Goal: Task Accomplishment & Management: Use online tool/utility

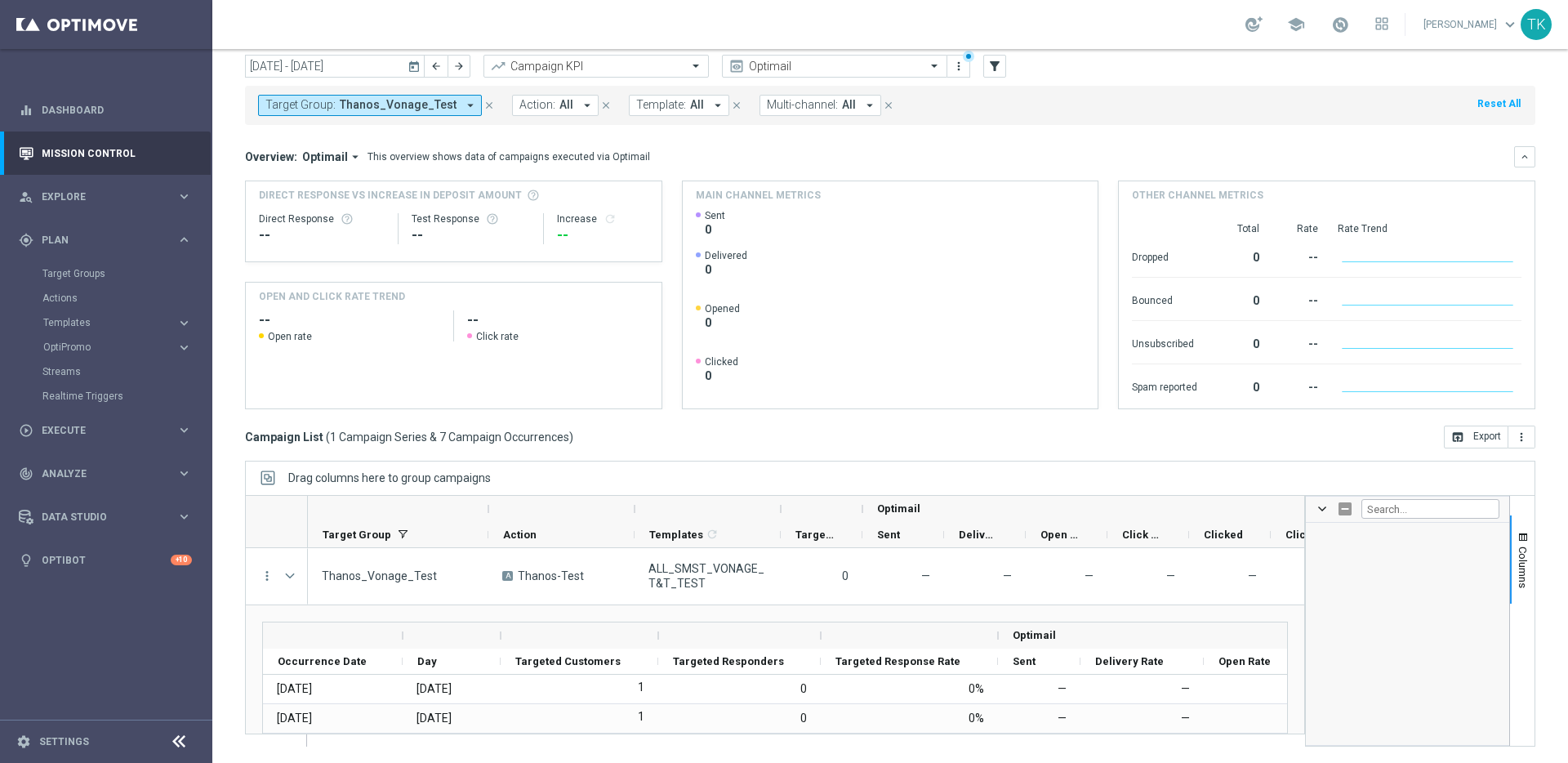
scroll to position [1328, 0]
click at [178, 323] on icon "keyboard_arrow_right" at bounding box center [184, 322] width 16 height 16
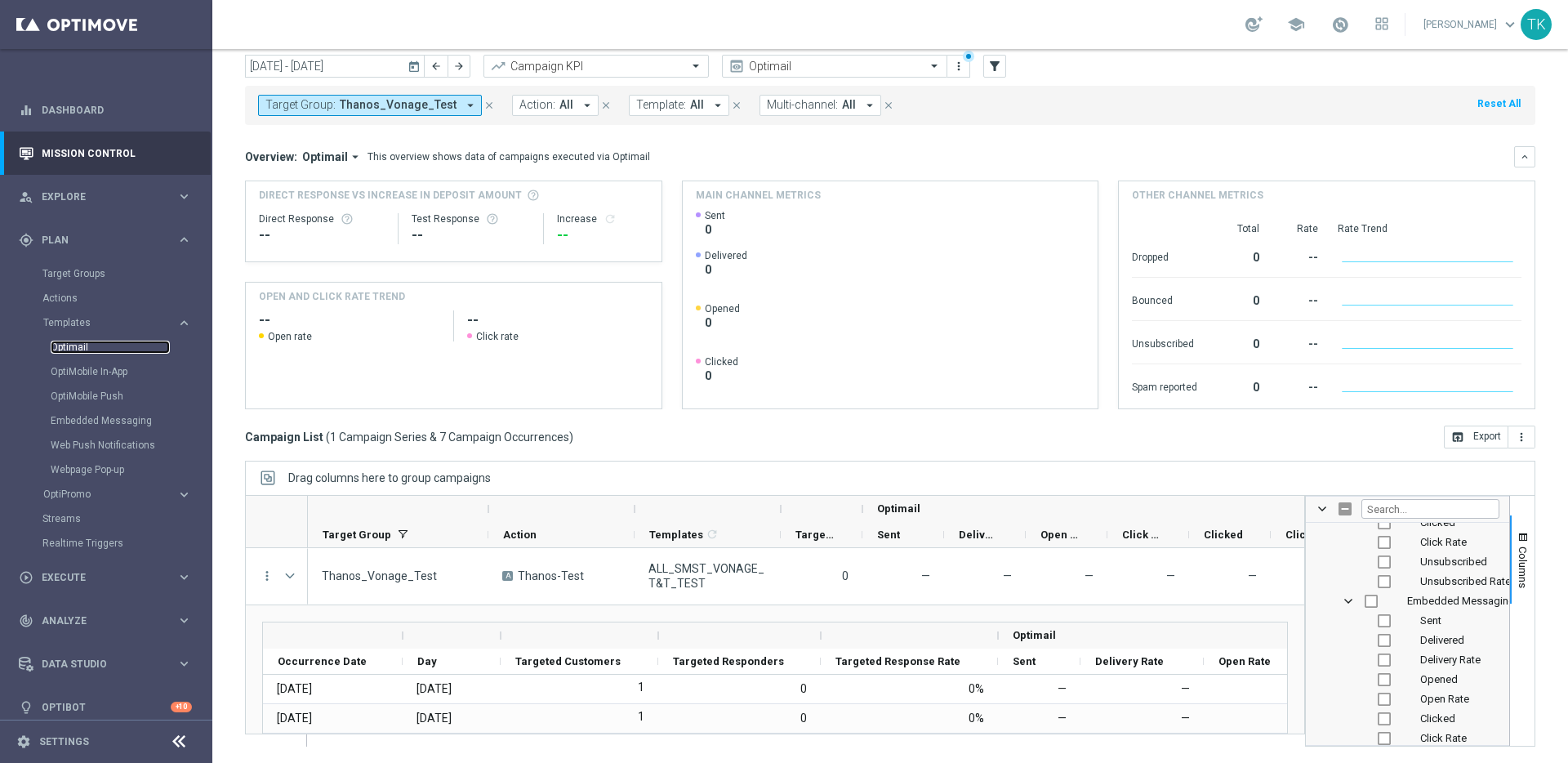
click at [73, 350] on link "Optimail" at bounding box center [110, 347] width 119 height 13
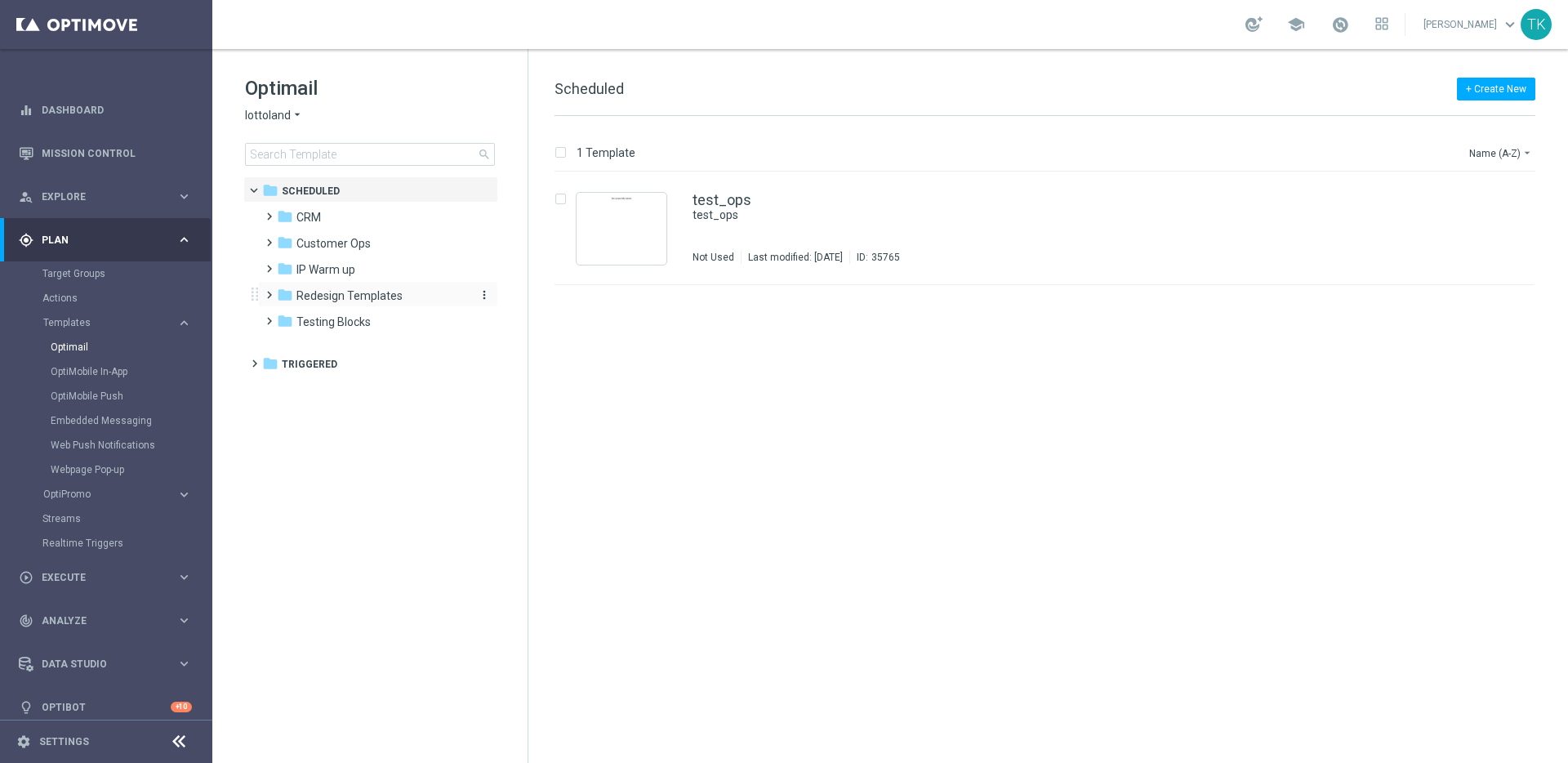
click at [358, 295] on span "Redesign Templates" at bounding box center [349, 296] width 106 height 15
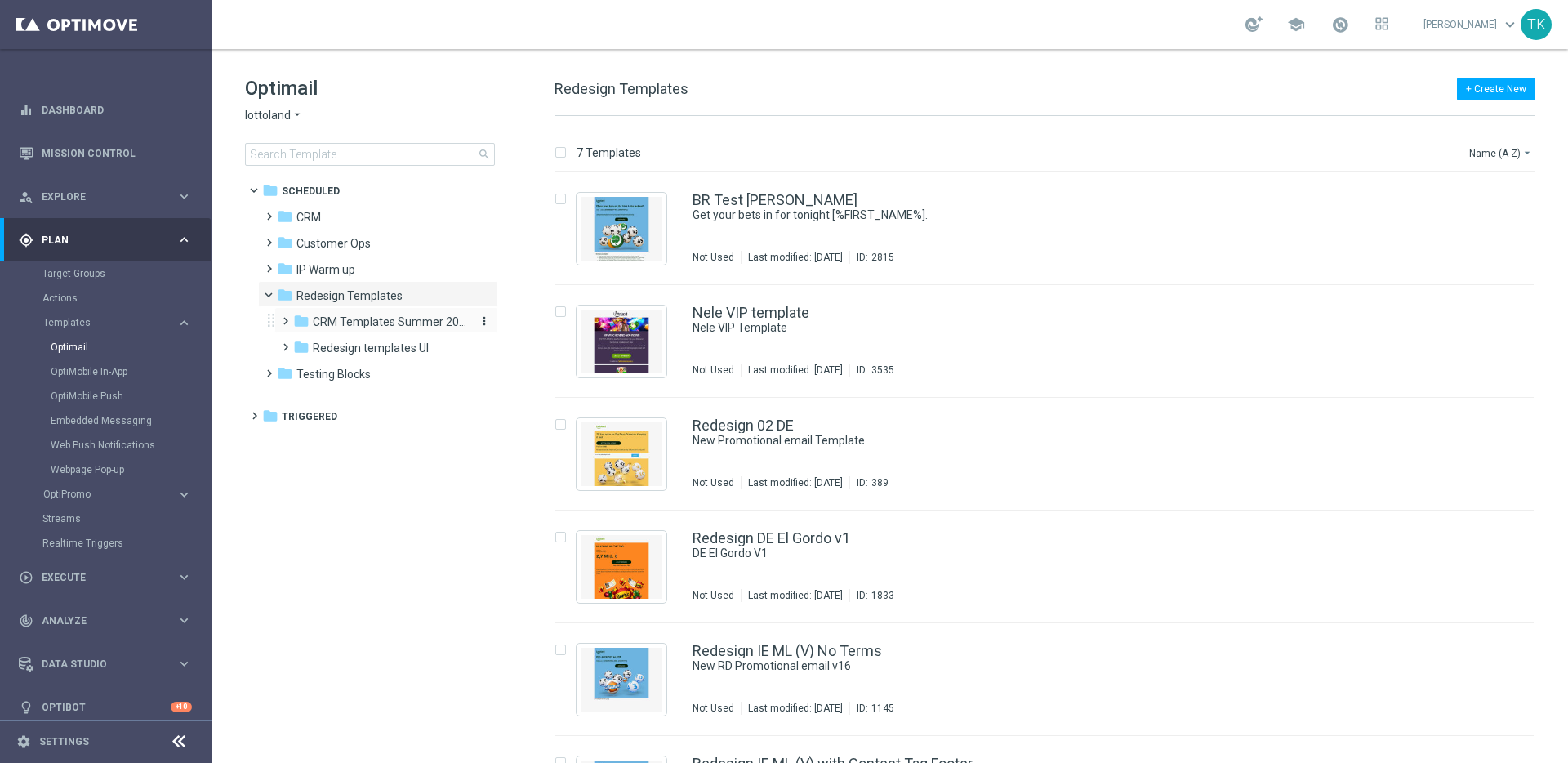
click at [370, 314] on span "CRM Templates Summer 2025" at bounding box center [390, 321] width 154 height 15
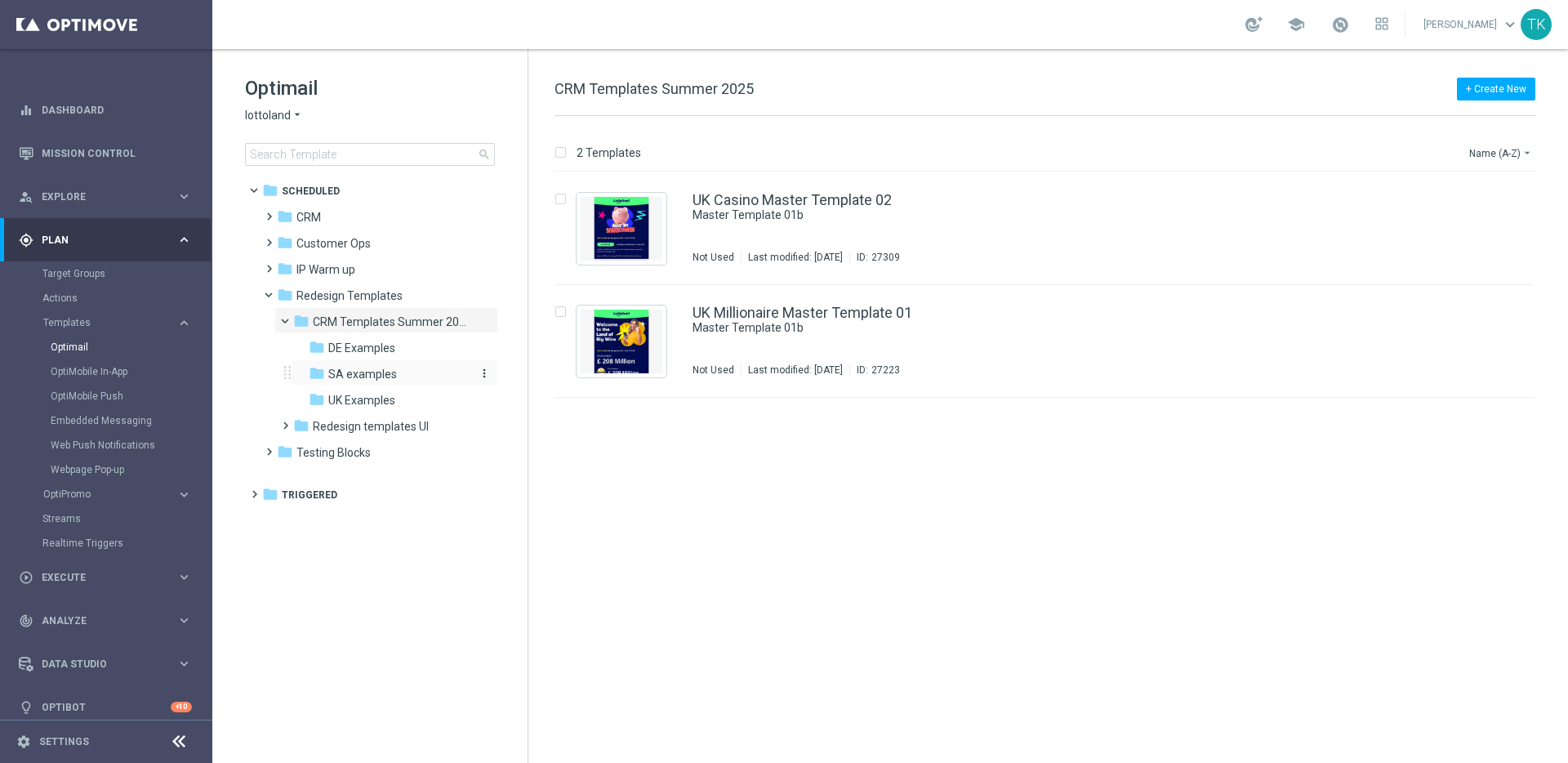
click at [378, 377] on span "SA examples" at bounding box center [363, 374] width 68 height 15
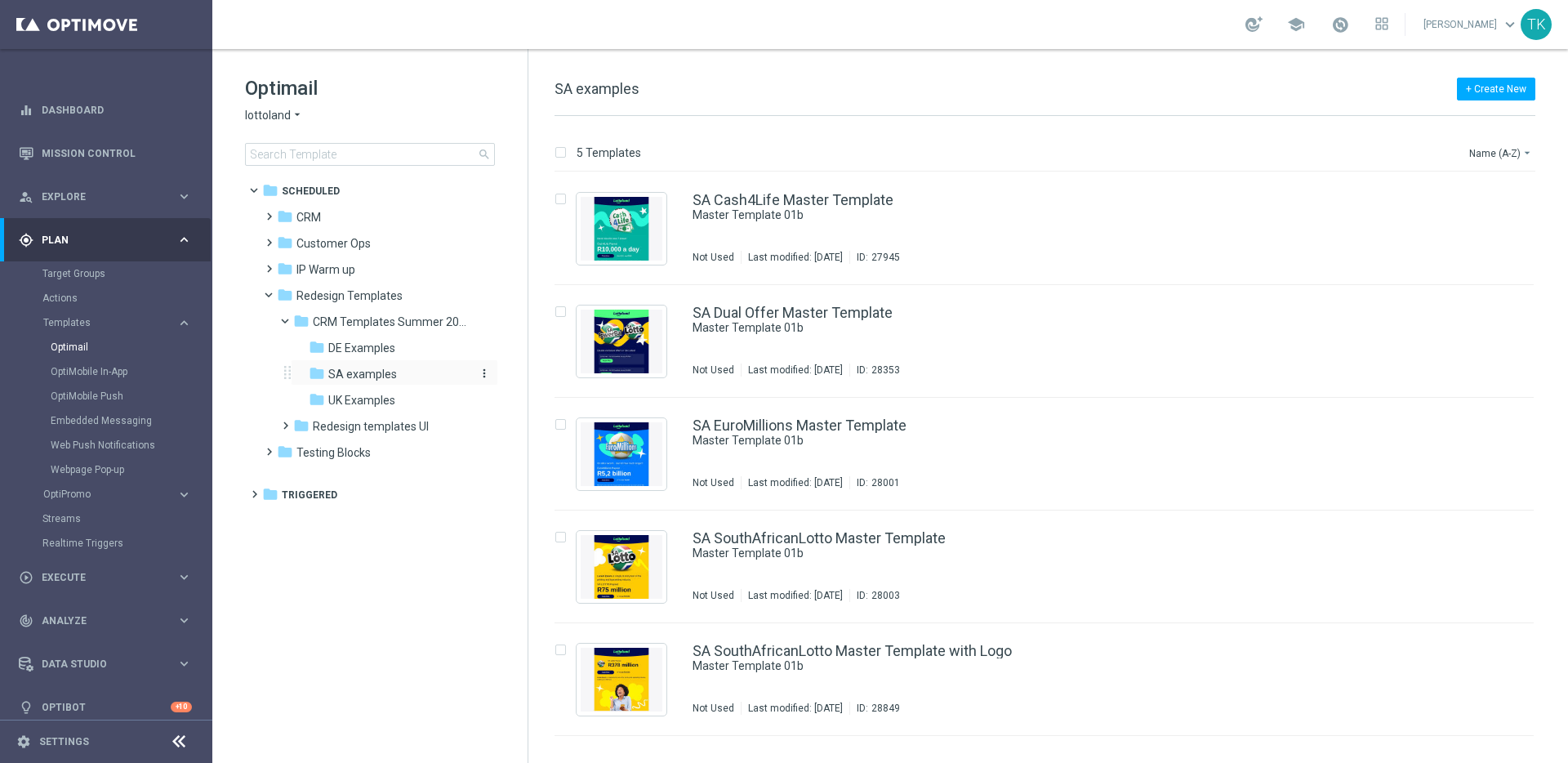
click at [481, 374] on icon "more_vert" at bounding box center [484, 373] width 13 height 13
click at [542, 378] on span "New Folder" at bounding box center [551, 377] width 50 height 13
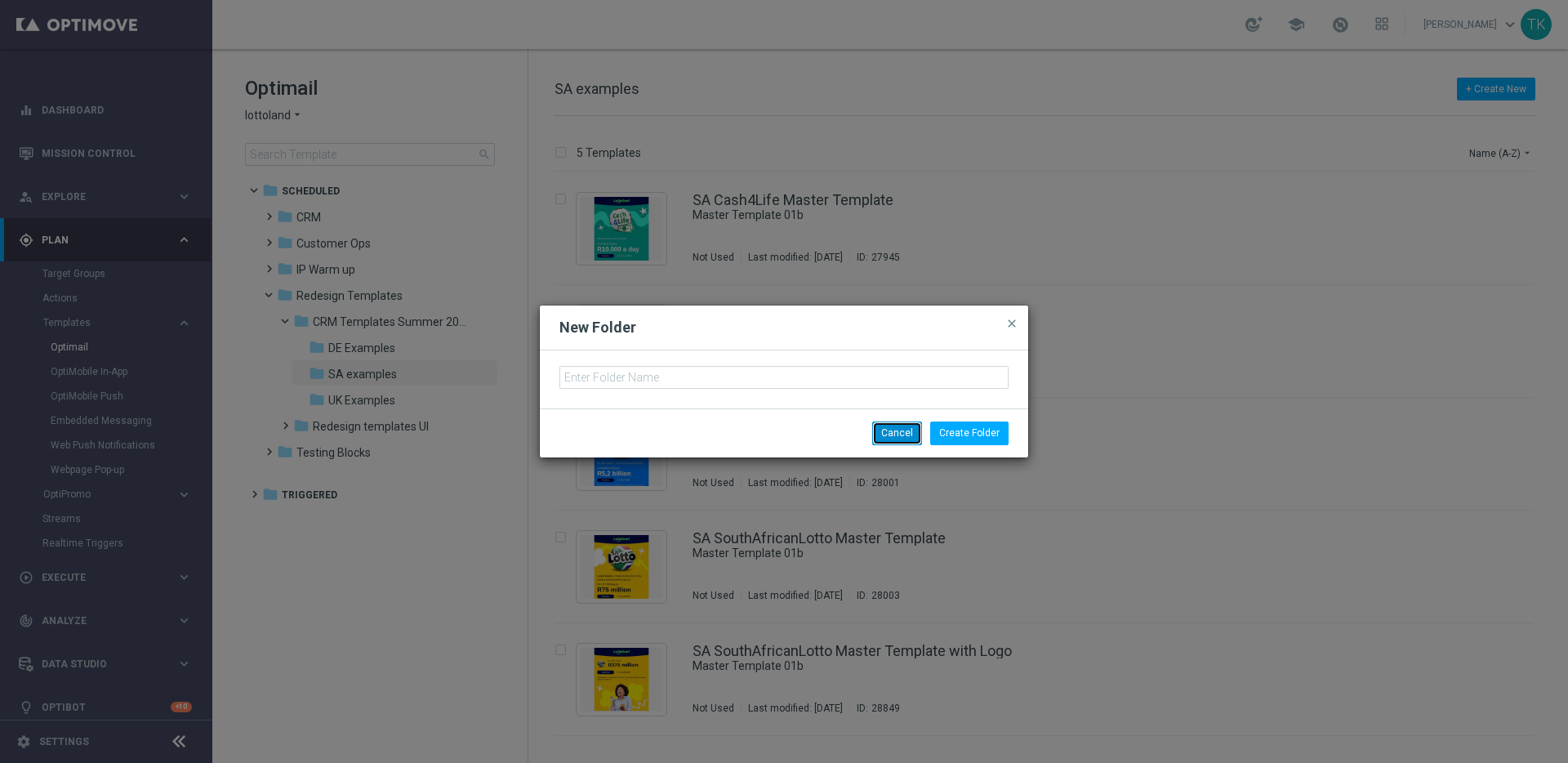
click at [902, 429] on button "Cancel" at bounding box center [897, 432] width 50 height 23
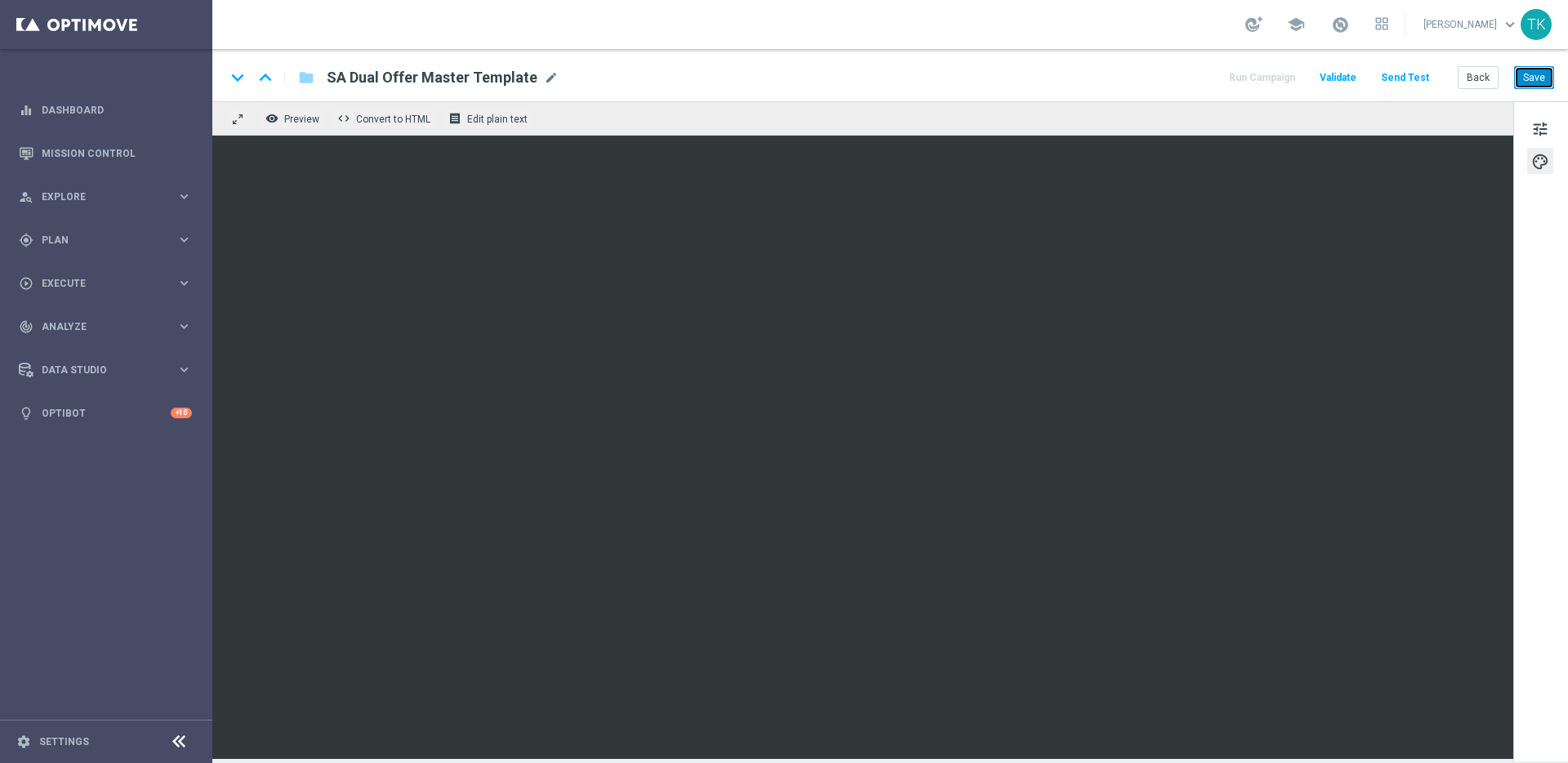
click at [1539, 75] on button "Save" at bounding box center [1534, 78] width 40 height 23
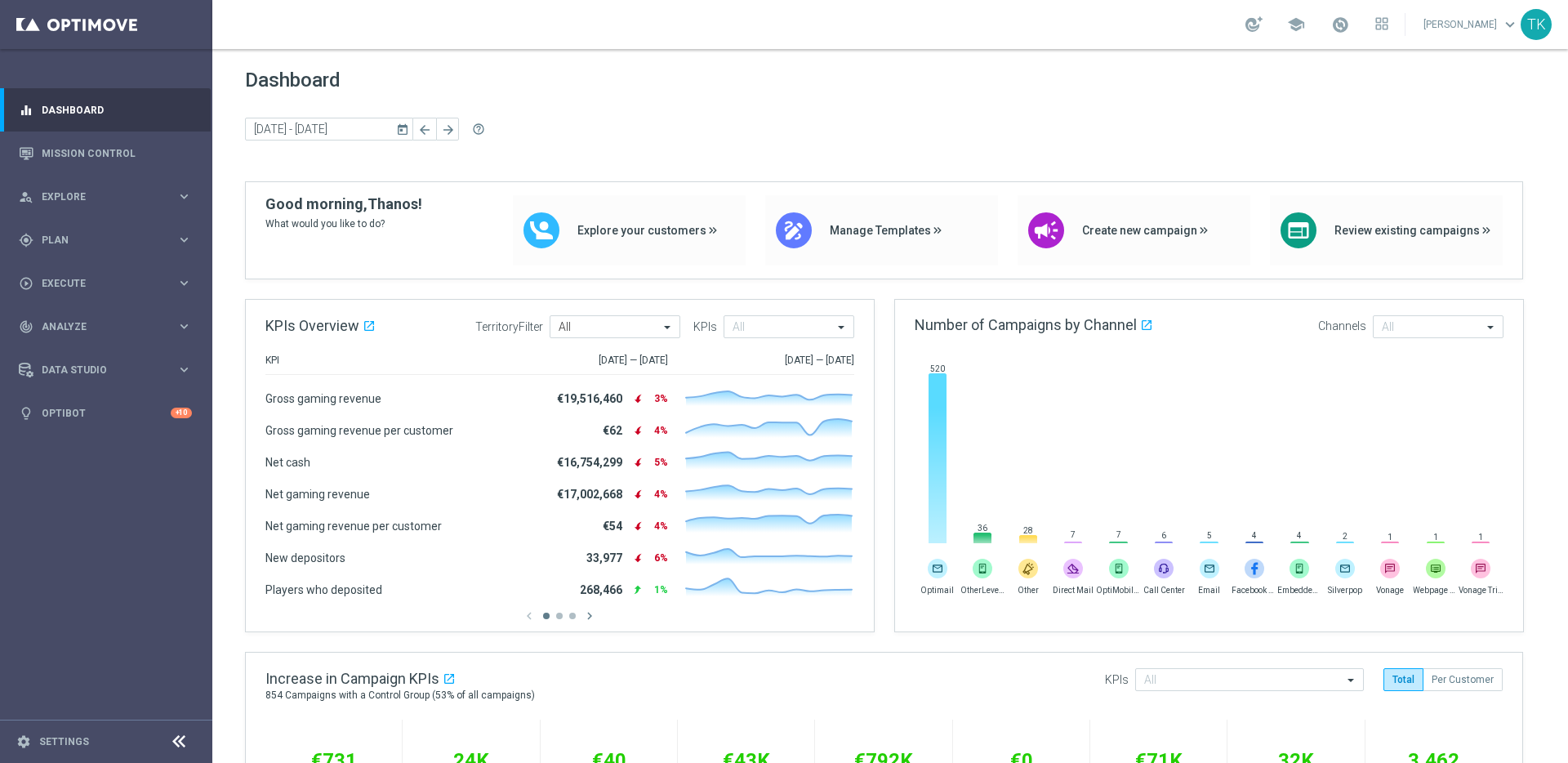
scroll to position [753, 0]
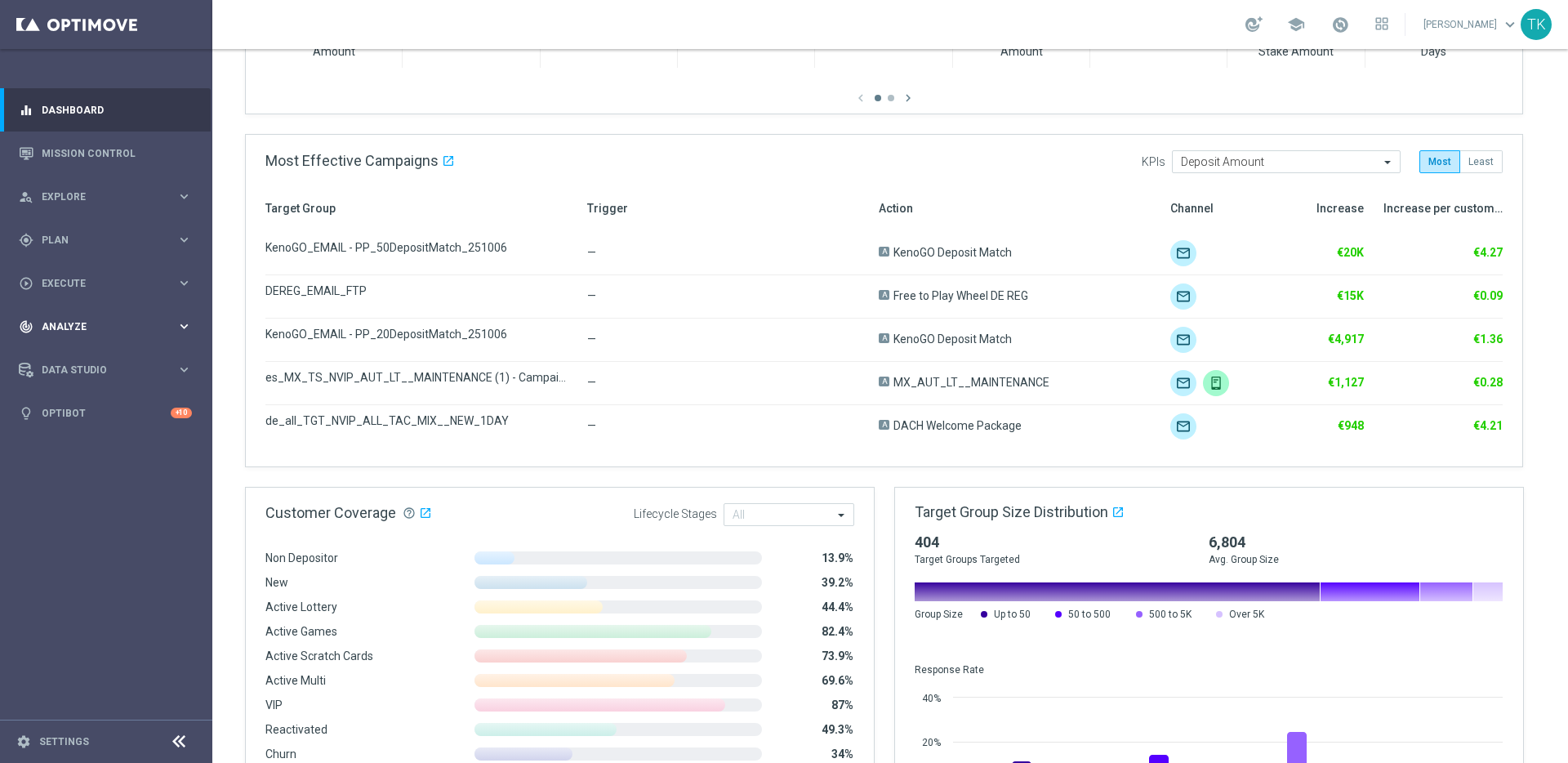
click at [146, 323] on span "Analyze" at bounding box center [109, 326] width 135 height 10
click at [67, 363] on link "Customer 360" at bounding box center [106, 360] width 127 height 13
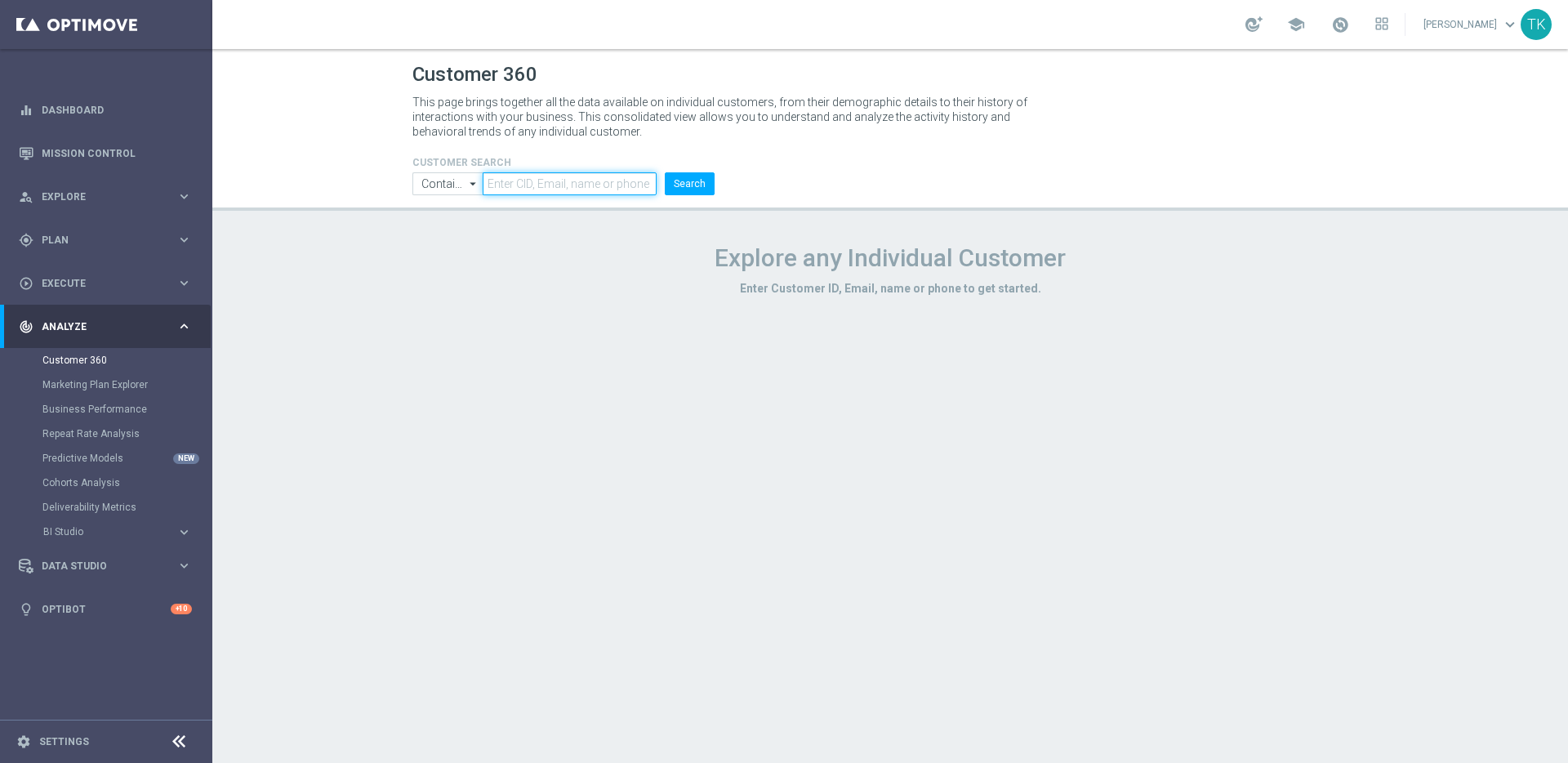
click at [578, 180] on input "text" at bounding box center [570, 184] width 174 height 23
paste input "225278596"
type input "225278596"
click at [683, 183] on button "Search" at bounding box center [690, 184] width 50 height 23
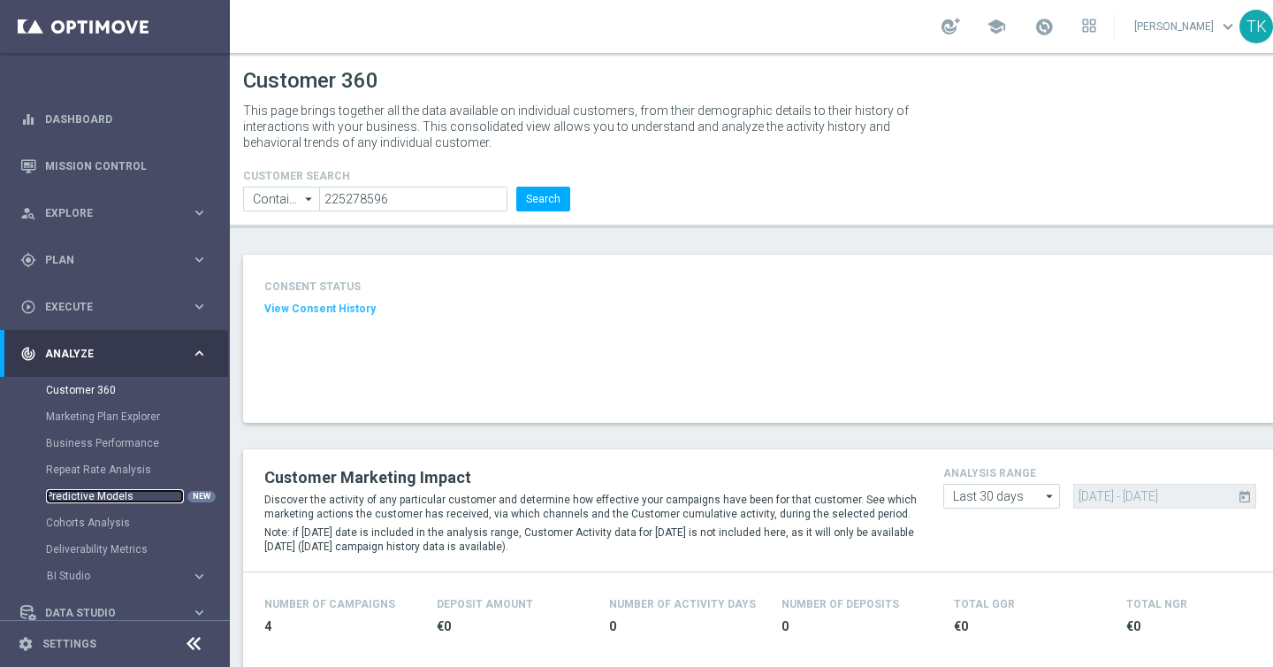
click at [101, 499] on link "Predictive Models" at bounding box center [115, 496] width 138 height 14
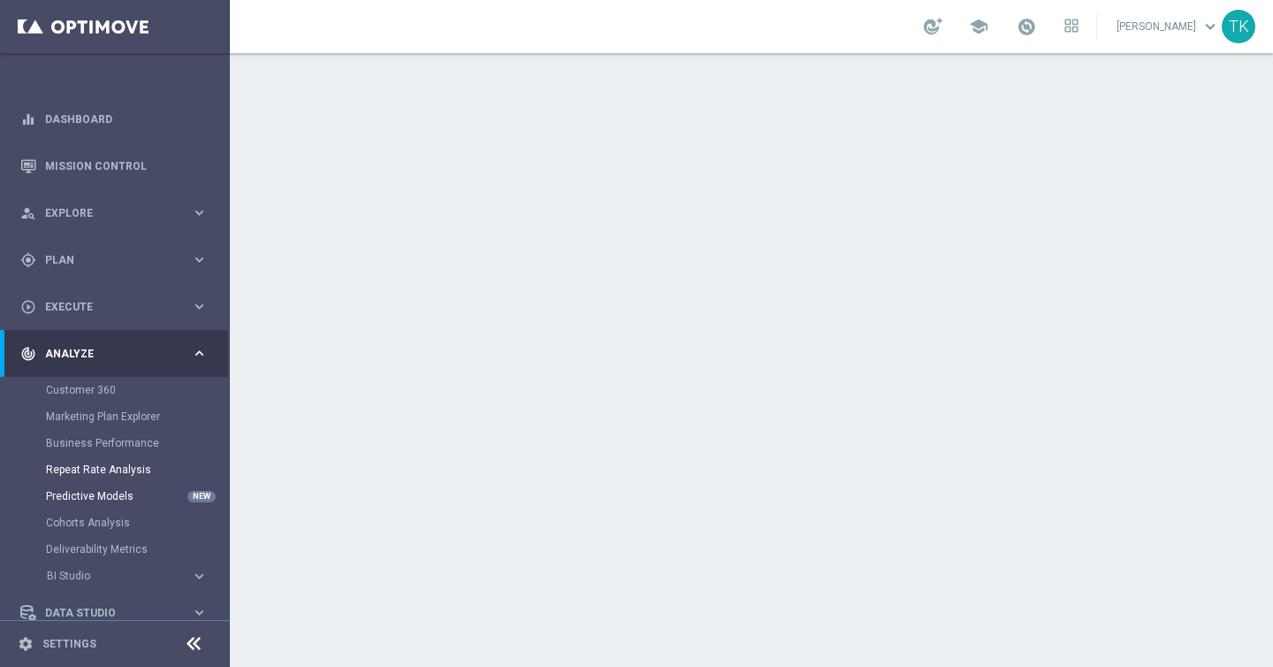
click at [107, 470] on link "Repeat Rate Analysis" at bounding box center [115, 470] width 138 height 14
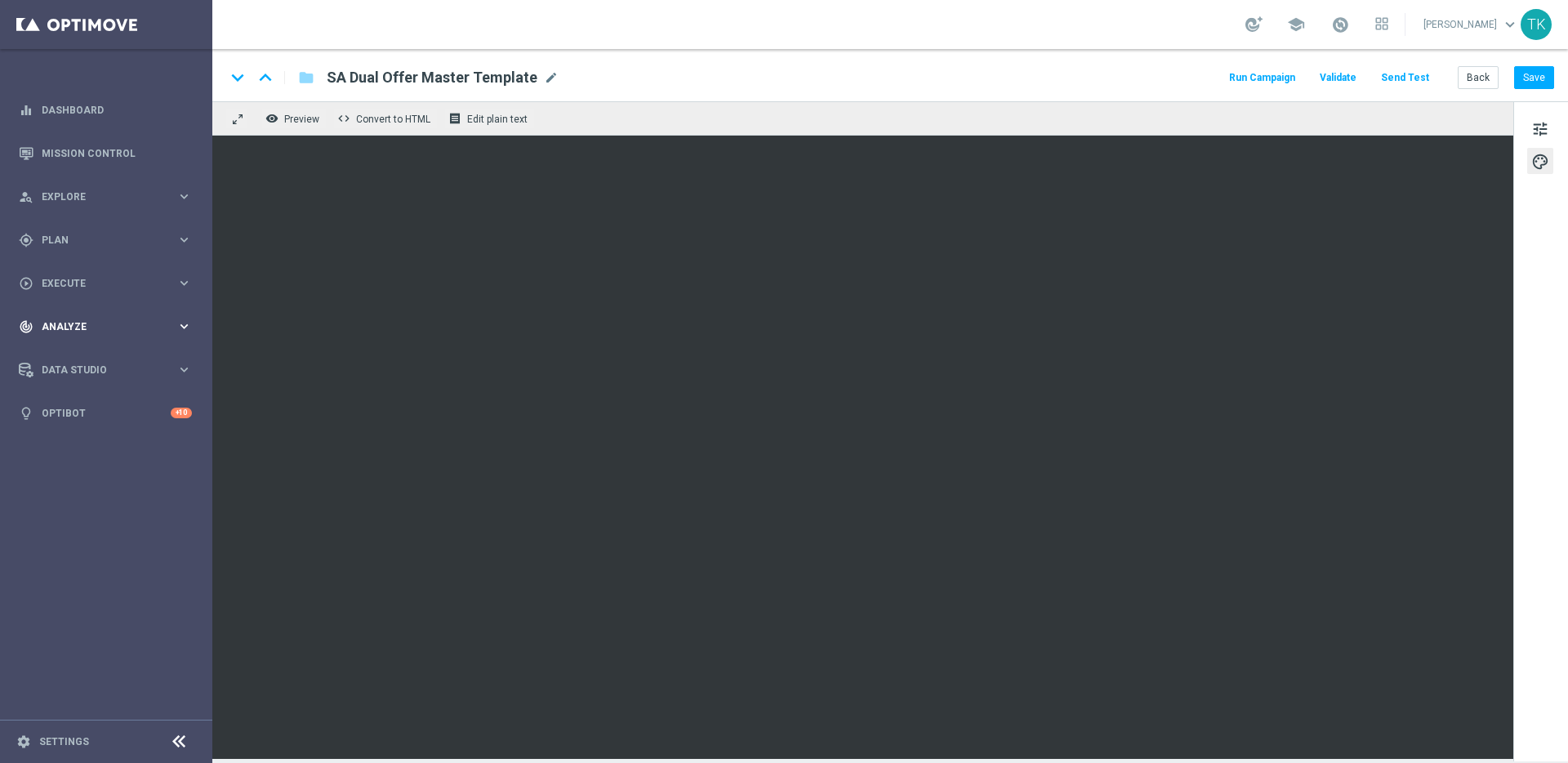
click at [113, 327] on span "Analyze" at bounding box center [109, 326] width 135 height 10
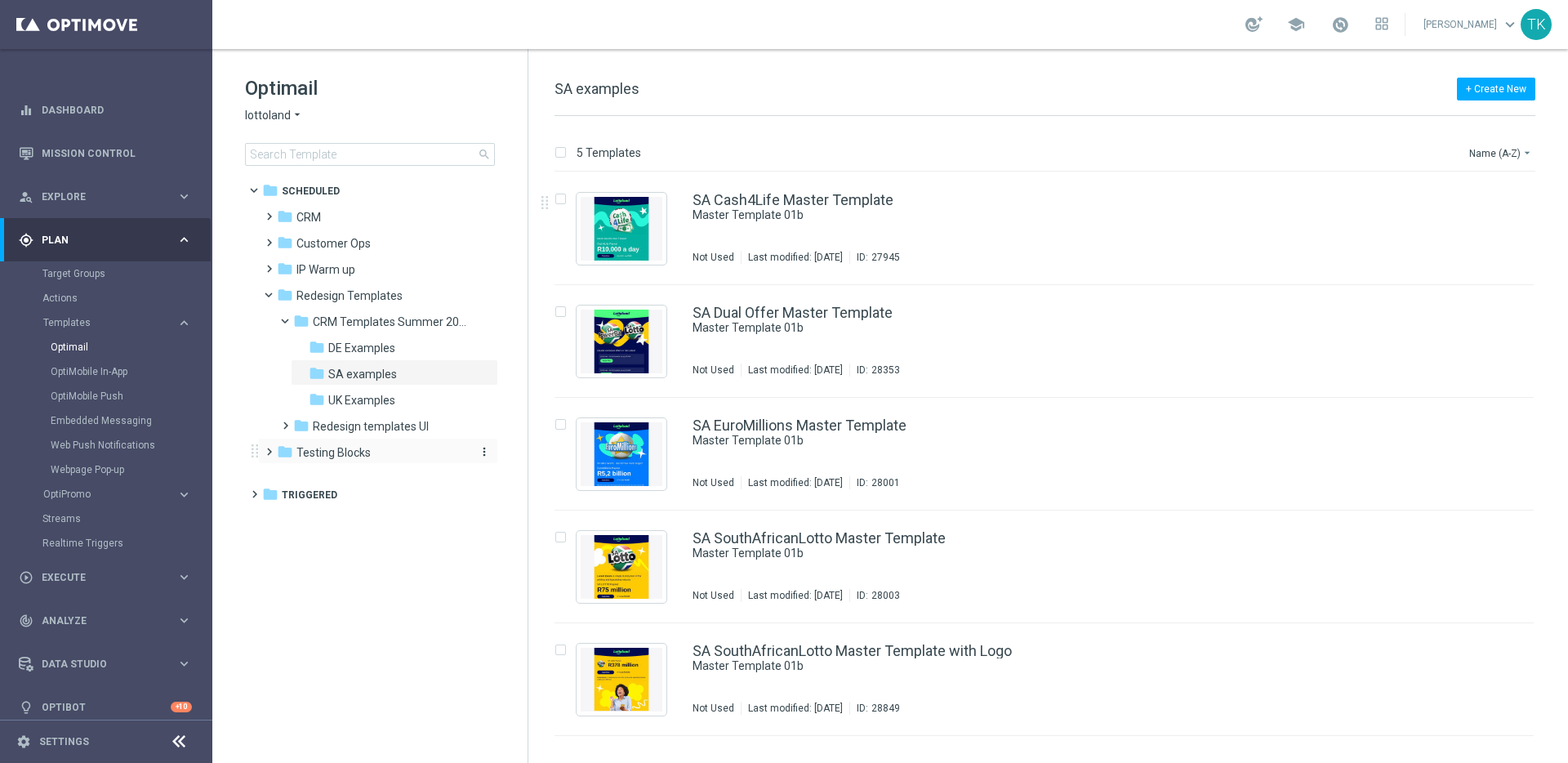
click at [346, 454] on span "Testing Blocks" at bounding box center [333, 453] width 74 height 15
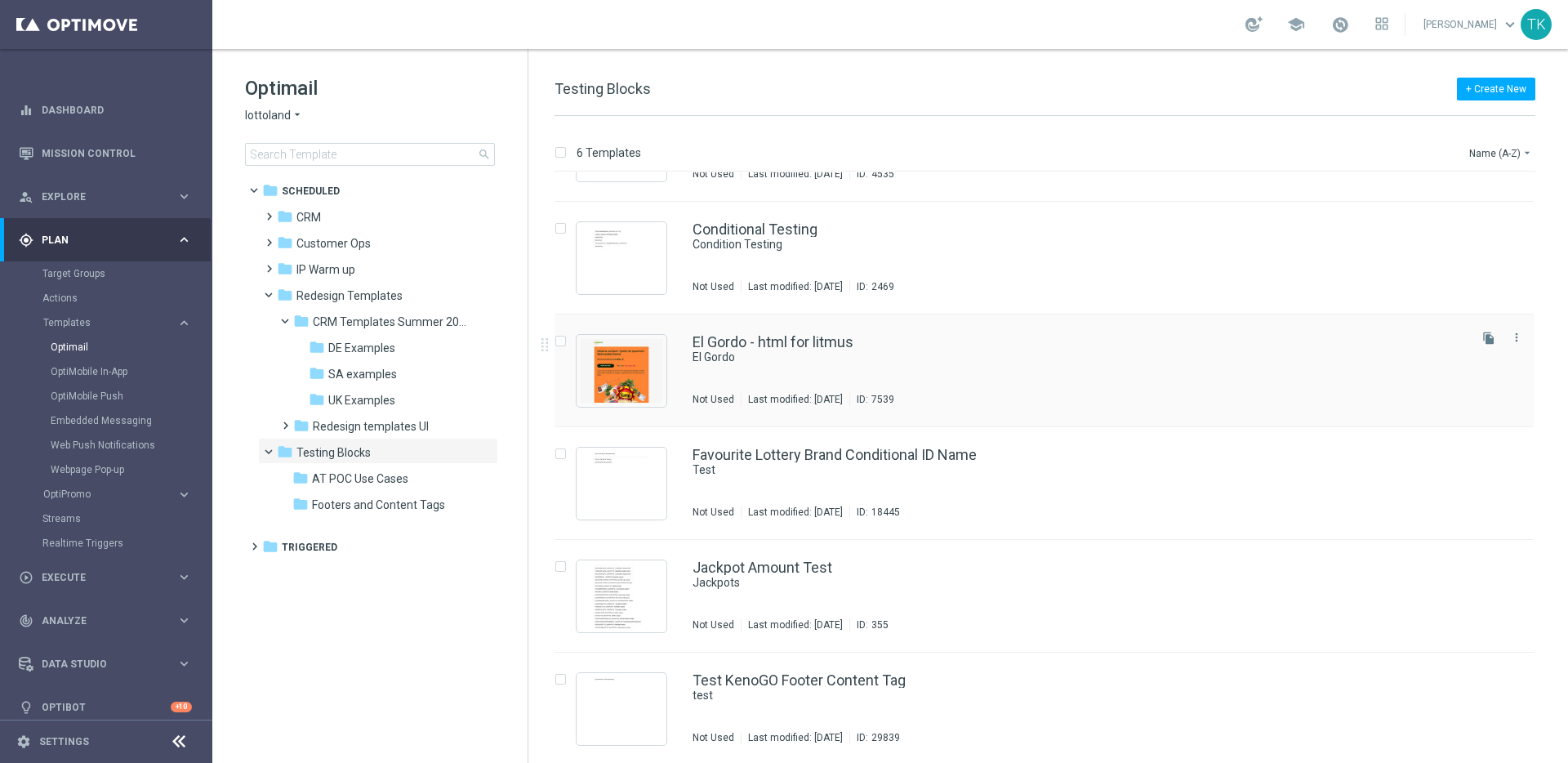
scroll to position [86, 0]
click at [633, 588] on img "Press SPACE to select this row." at bounding box center [621, 593] width 81 height 64
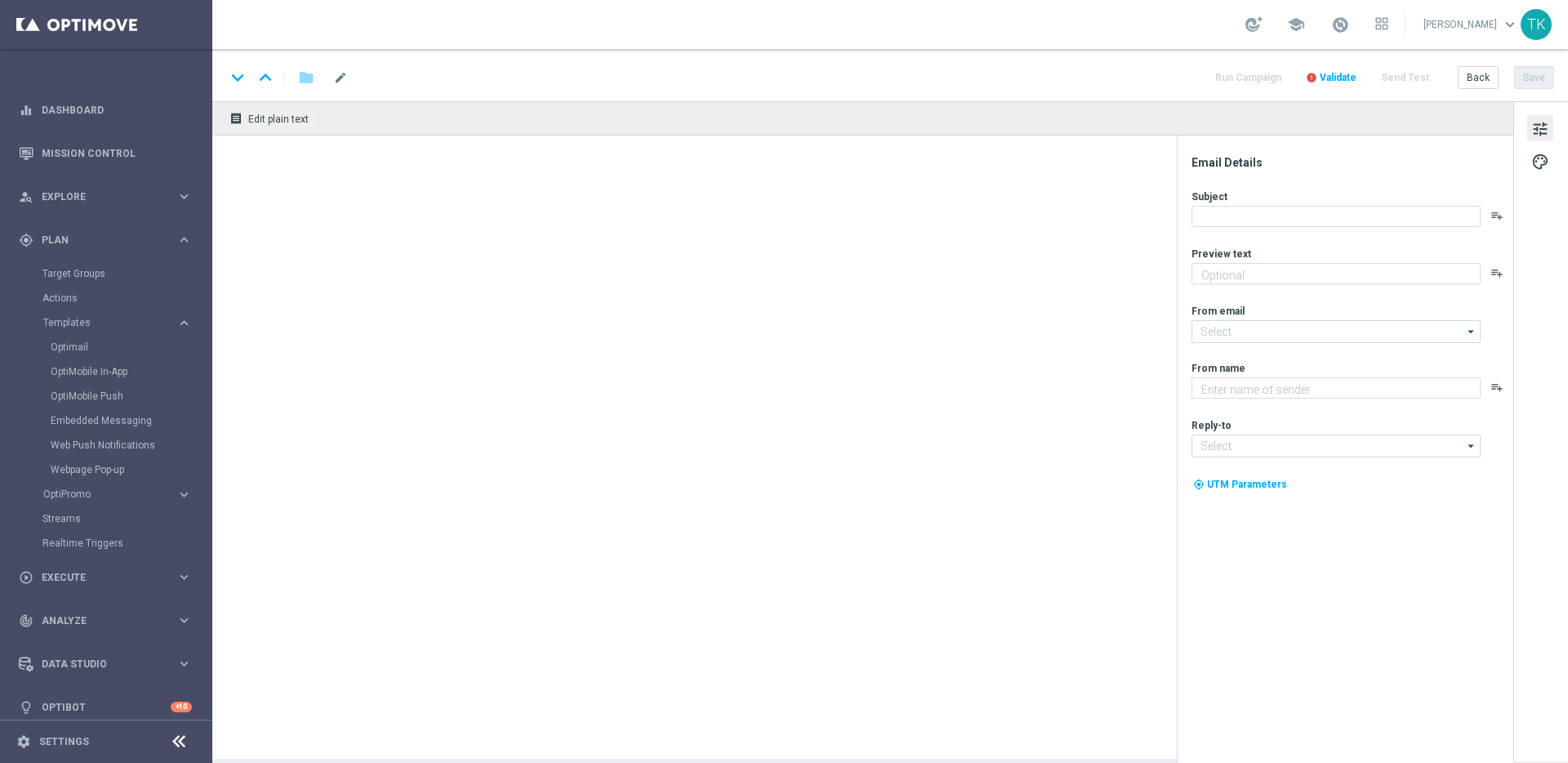
type textarea "Lottoland"
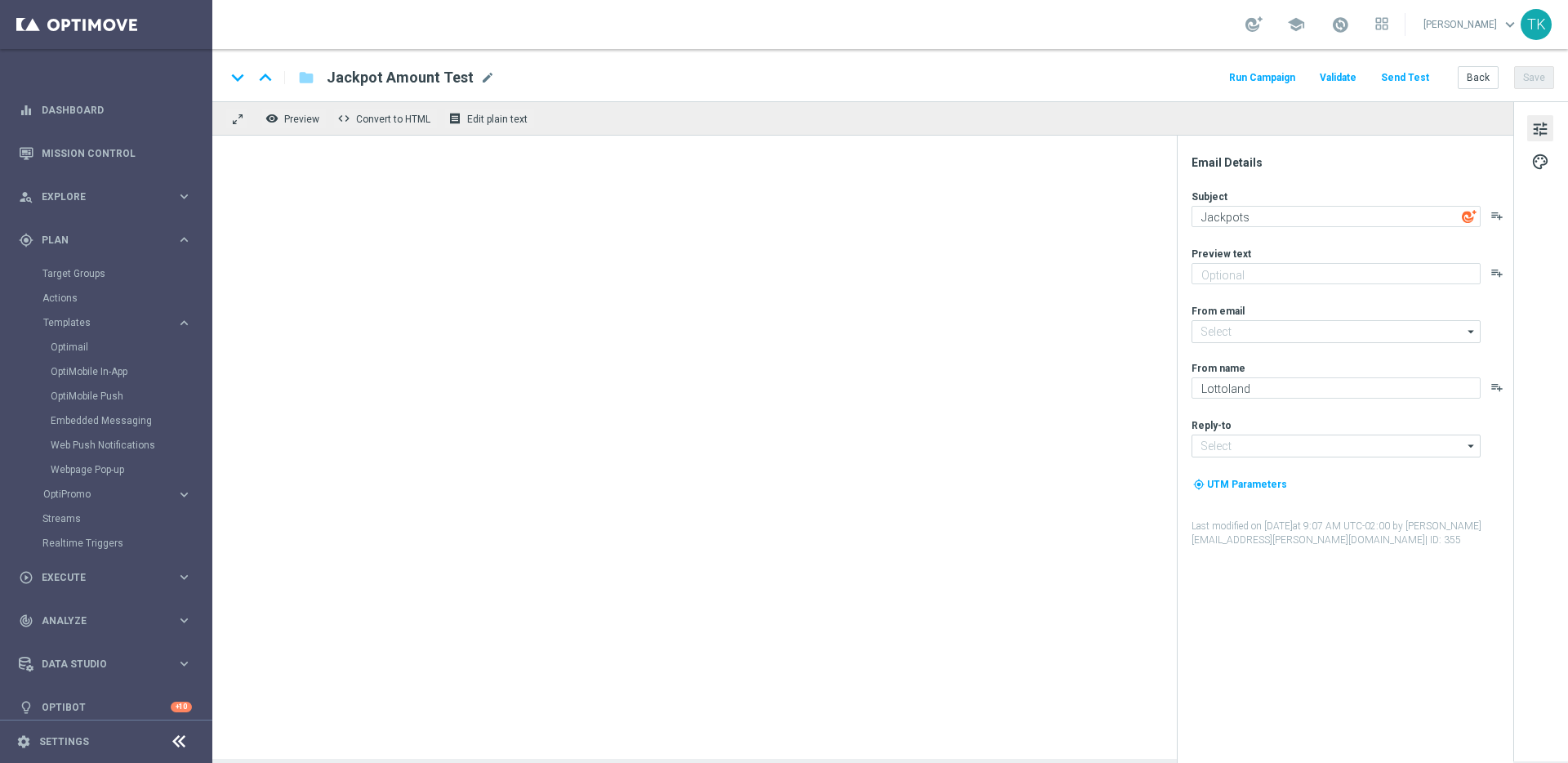
type input "mail@crm.lottoland.com"
type input "service@lottoland.com"
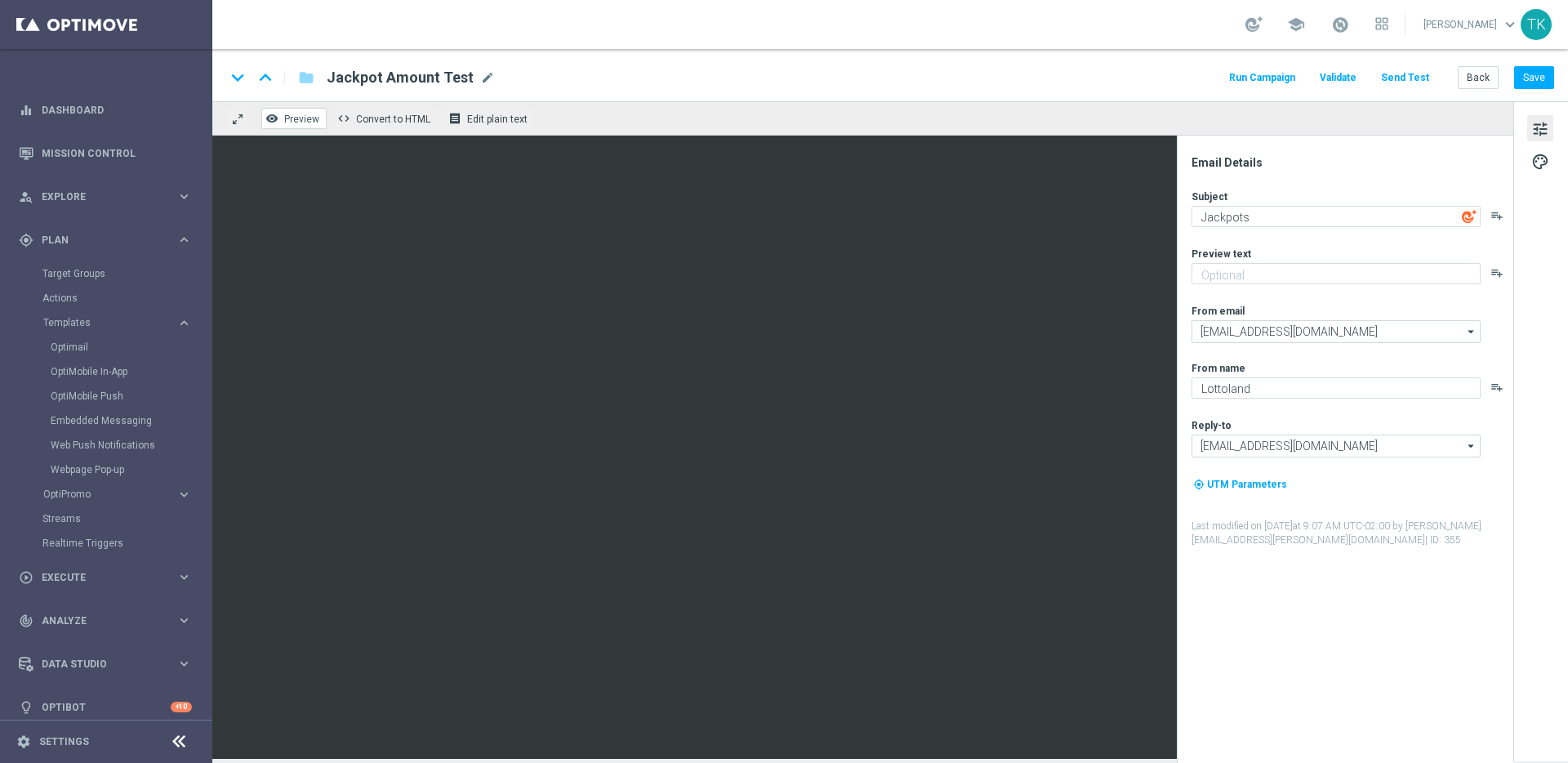
click at [297, 122] on span "Preview" at bounding box center [302, 119] width 35 height 11
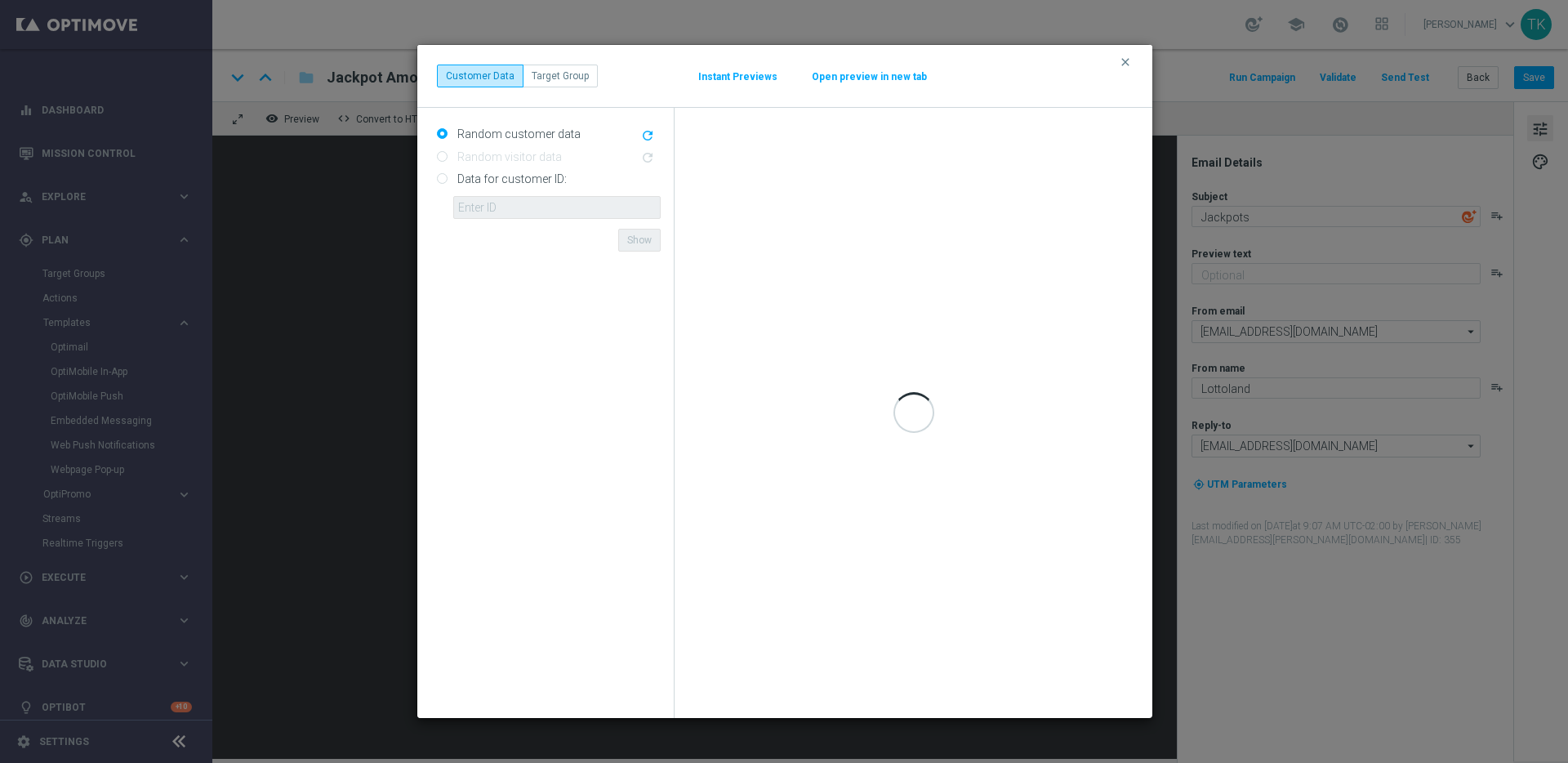
click at [532, 180] on label "Data for customer ID:" at bounding box center [510, 179] width 114 height 15
click at [448, 180] on input "Data for customer ID:" at bounding box center [441, 179] width 10 height 10
radio input "true"
click at [531, 132] on label "Random customer data" at bounding box center [517, 134] width 127 height 15
click at [448, 132] on input "Random customer data" at bounding box center [441, 135] width 10 height 10
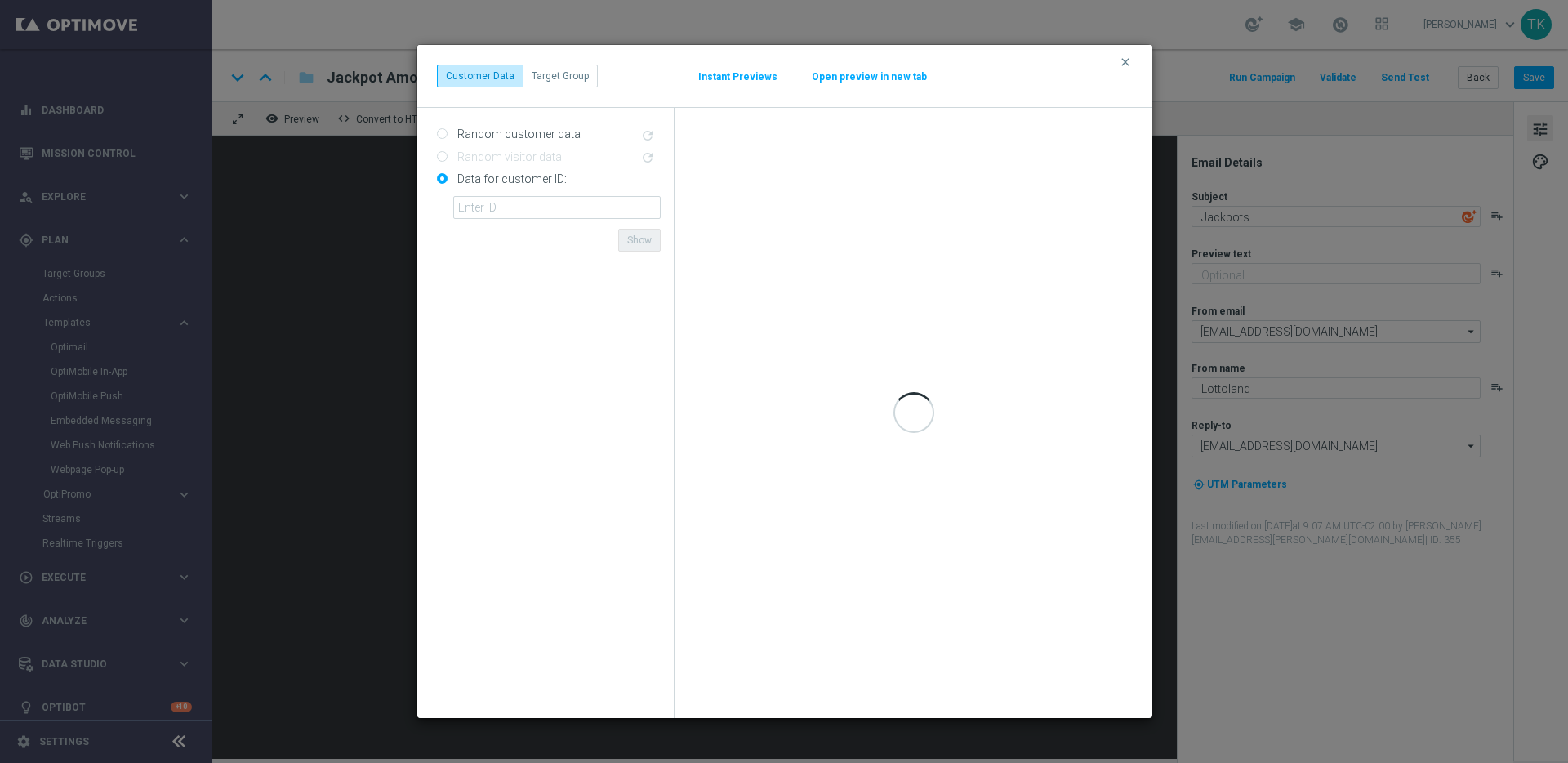
radio input "true"
click at [530, 180] on label "Data for customer ID:" at bounding box center [510, 179] width 114 height 15
click at [448, 180] on input "Data for customer ID:" at bounding box center [441, 179] width 10 height 10
radio input "true"
click at [534, 134] on label "Random customer data" at bounding box center [517, 134] width 127 height 15
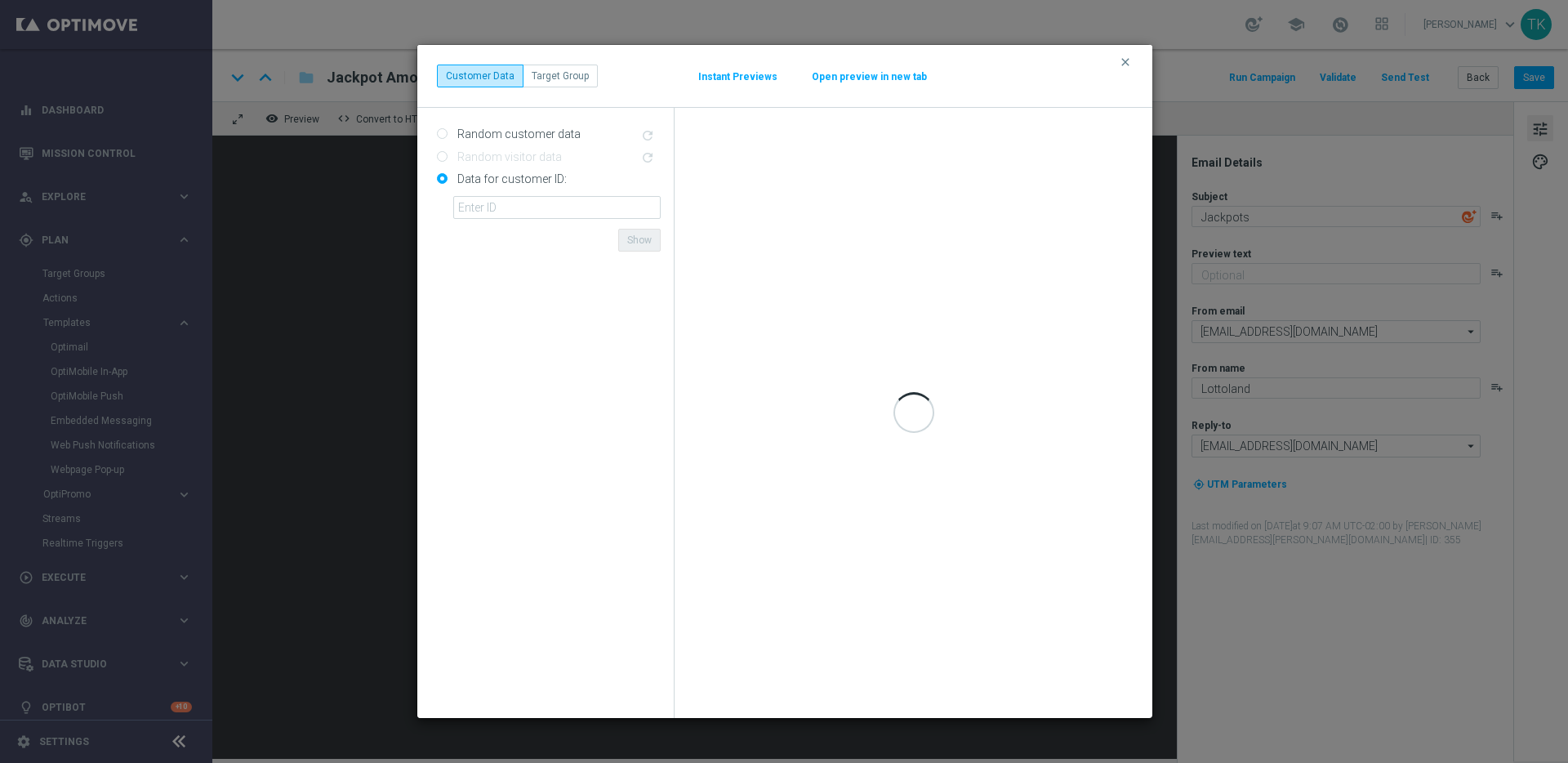
click at [448, 134] on input "Random customer data" at bounding box center [441, 135] width 10 height 10
radio input "true"
click at [1126, 61] on icon "clear" at bounding box center [1126, 62] width 13 height 13
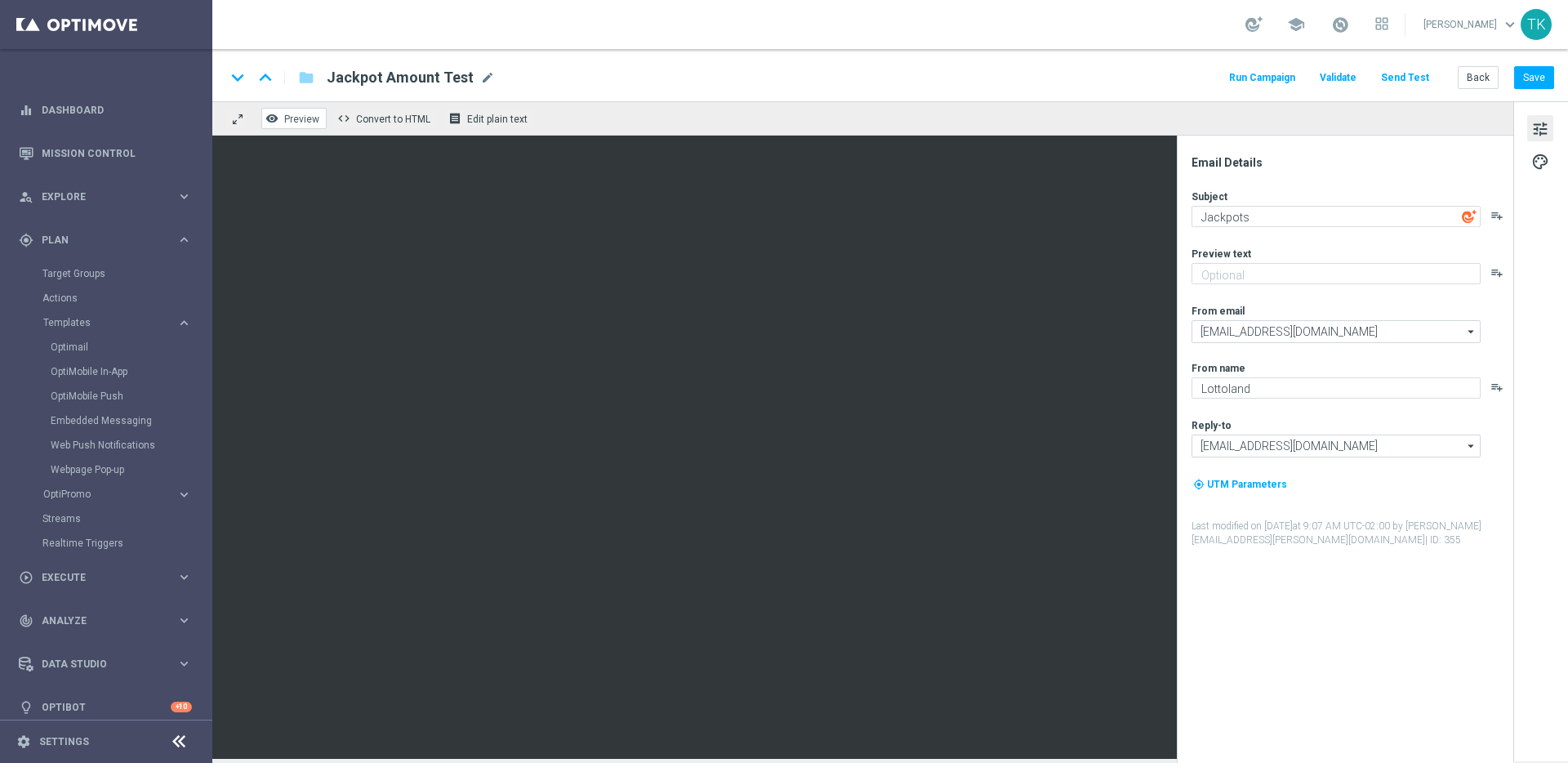
click at [299, 124] on span "Preview" at bounding box center [302, 119] width 35 height 11
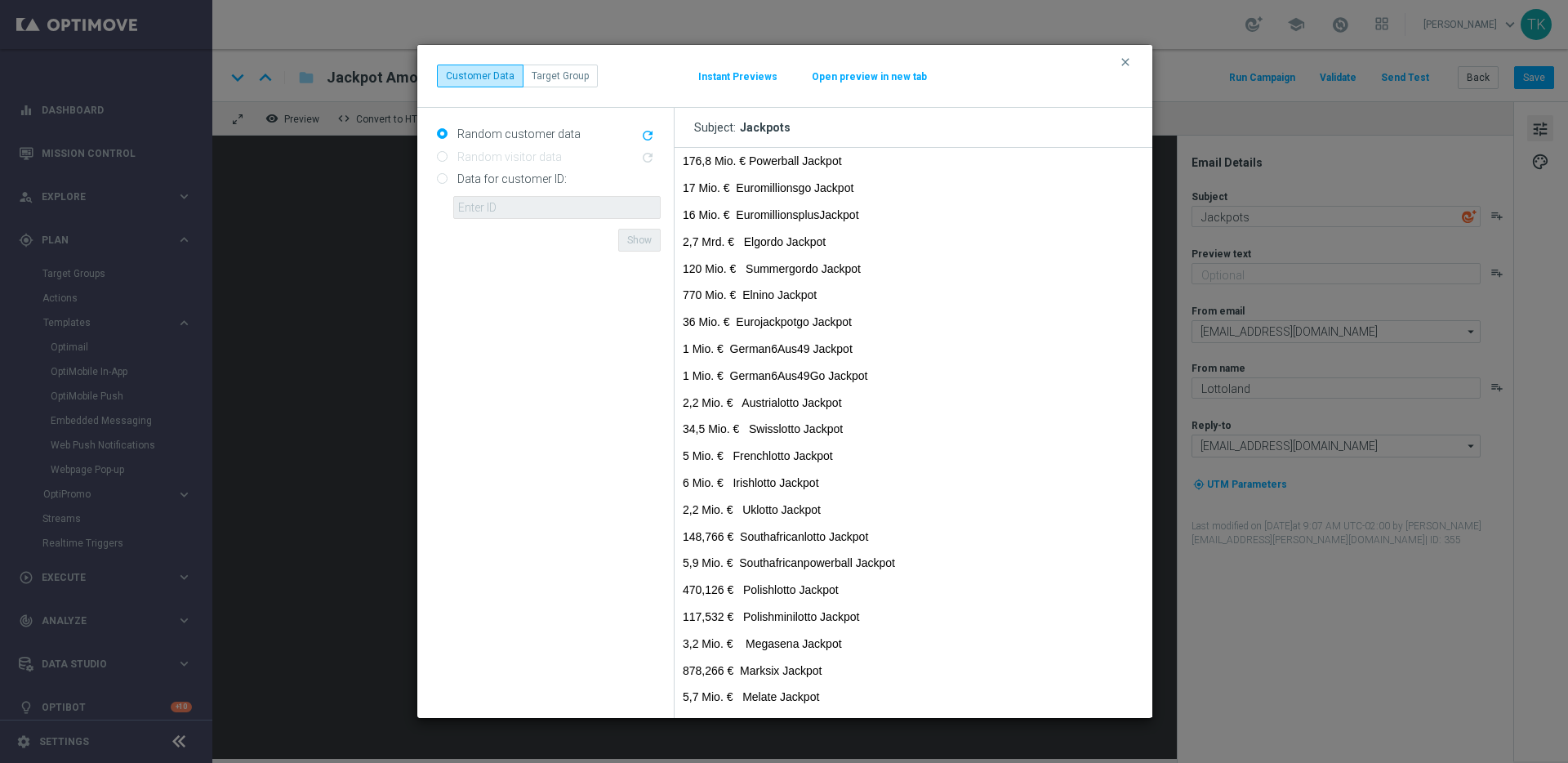
scroll to position [326, 0]
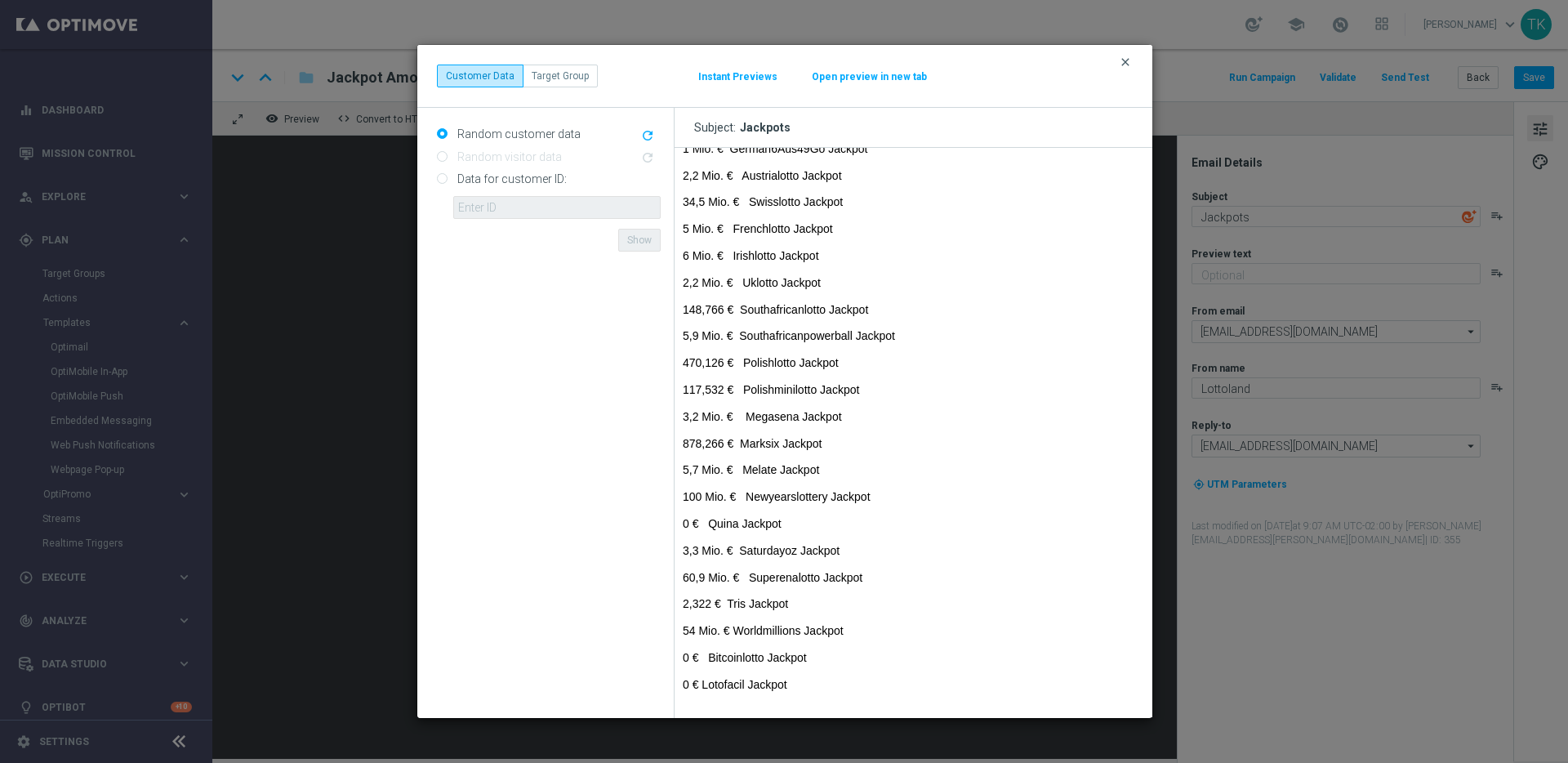
click at [1125, 61] on icon "clear" at bounding box center [1126, 62] width 13 height 13
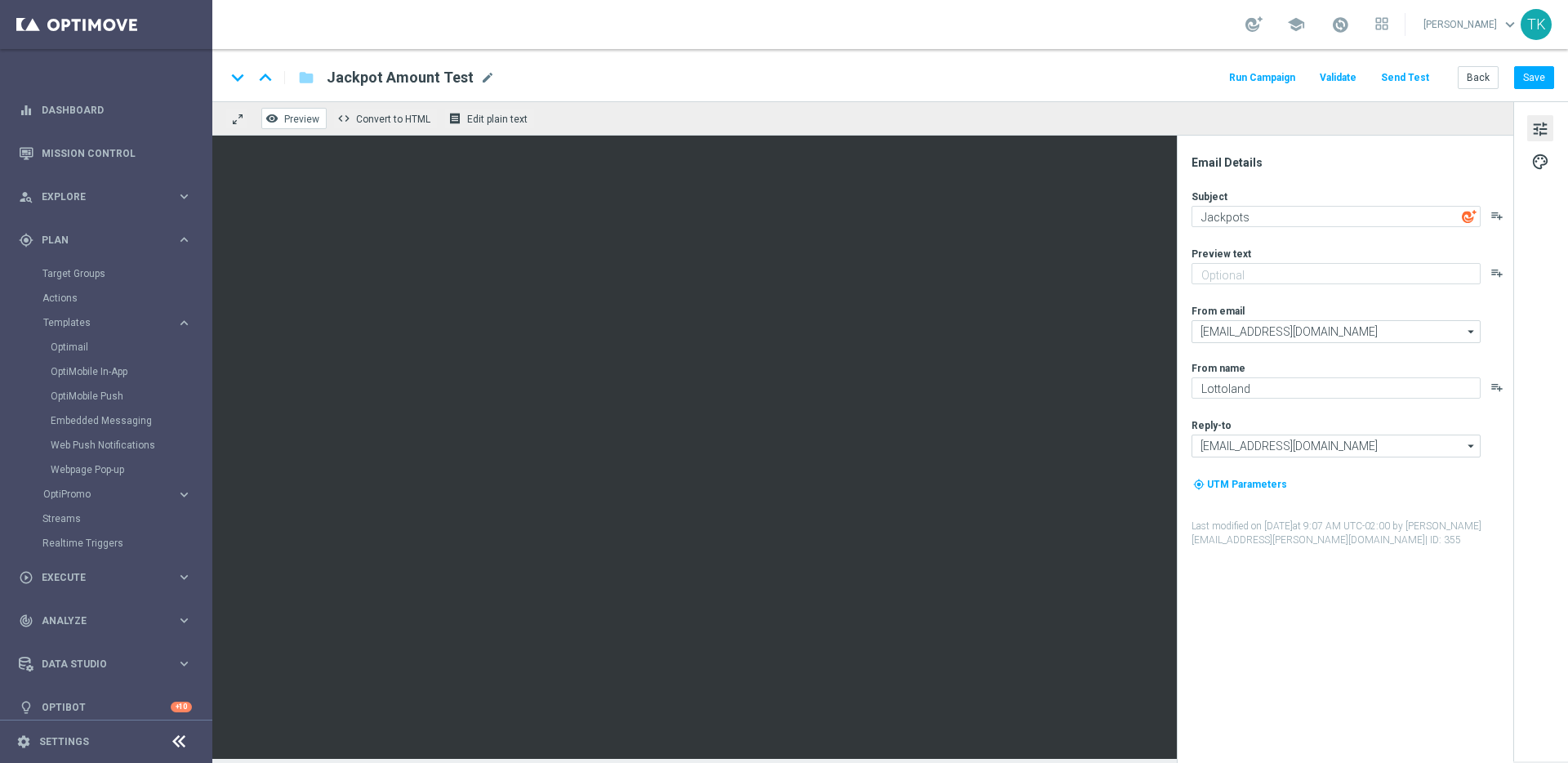
click at [296, 121] on span "Preview" at bounding box center [302, 119] width 35 height 11
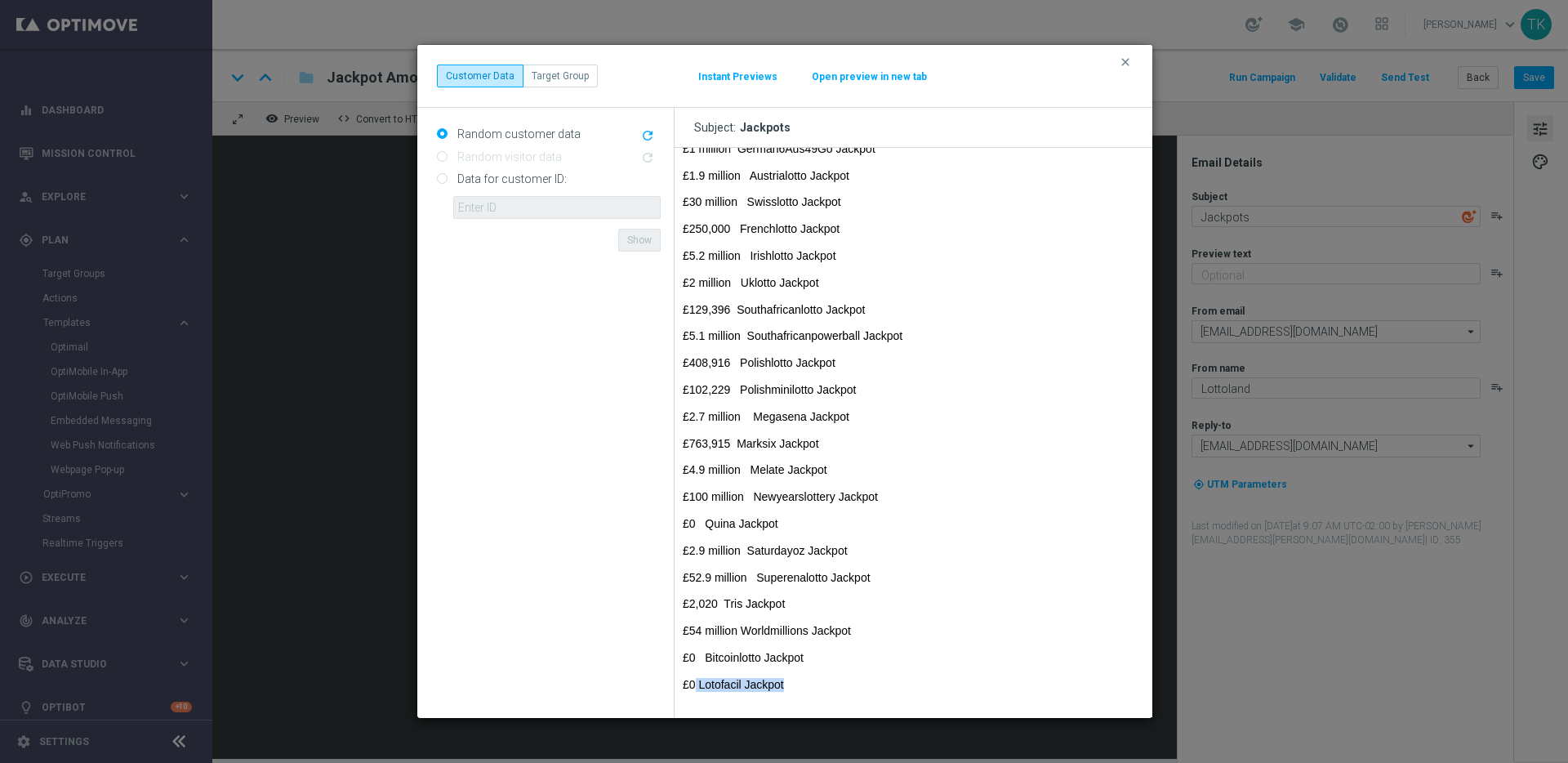
drag, startPoint x: 780, startPoint y: 682, endPoint x: 694, endPoint y: 678, distance: 86.1
click at [694, 678] on p "£0 Lotofacil Jackpot" at bounding box center [913, 684] width 462 height 14
click at [685, 687] on p "£0 Lotofacil Jackpot" at bounding box center [913, 684] width 462 height 14
click at [739, 687] on p "£0 Lotofacil Jackpot" at bounding box center [913, 684] width 462 height 14
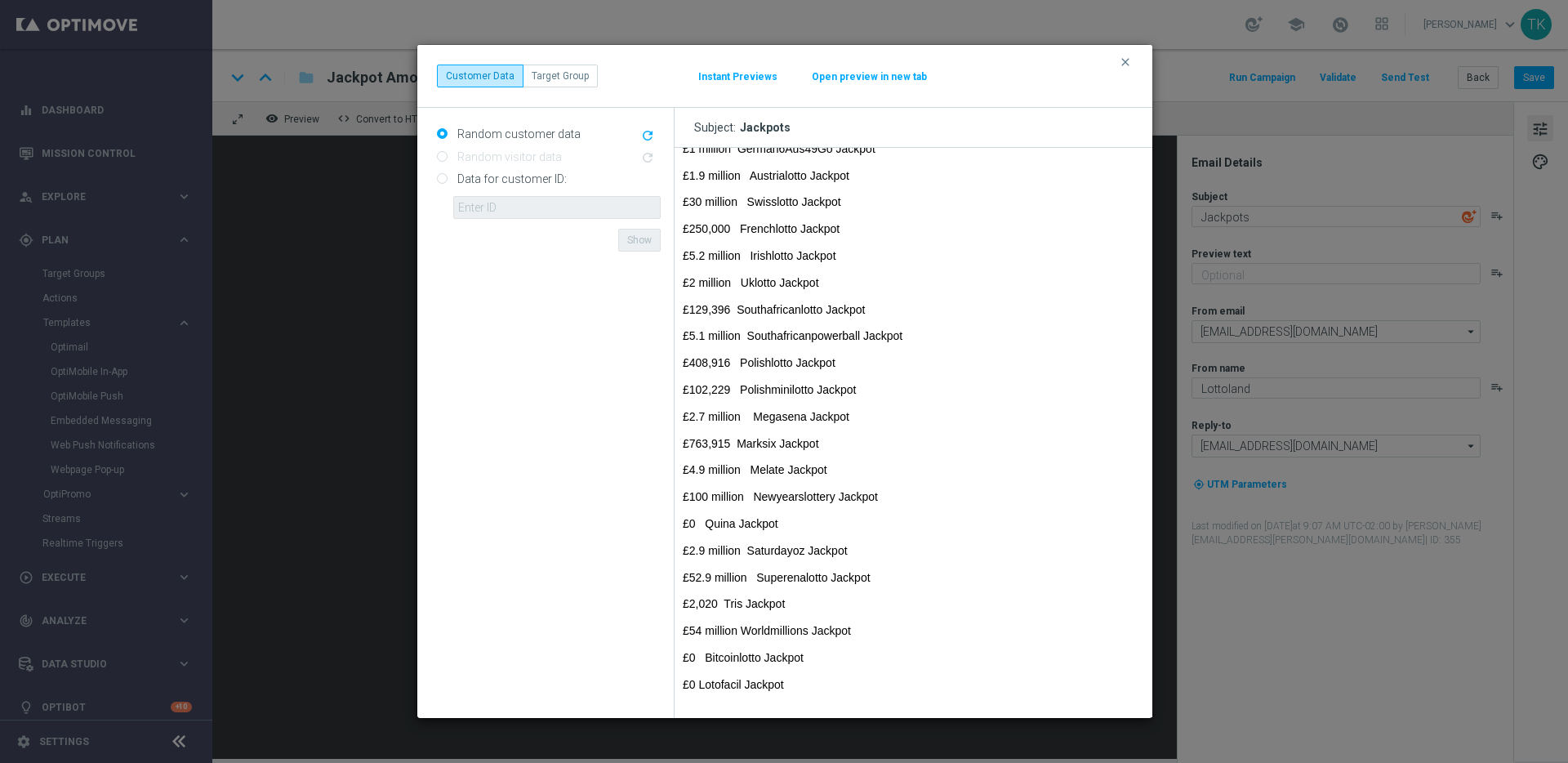
click at [739, 528] on p "£0 Quina Jackpot" at bounding box center [913, 524] width 462 height 14
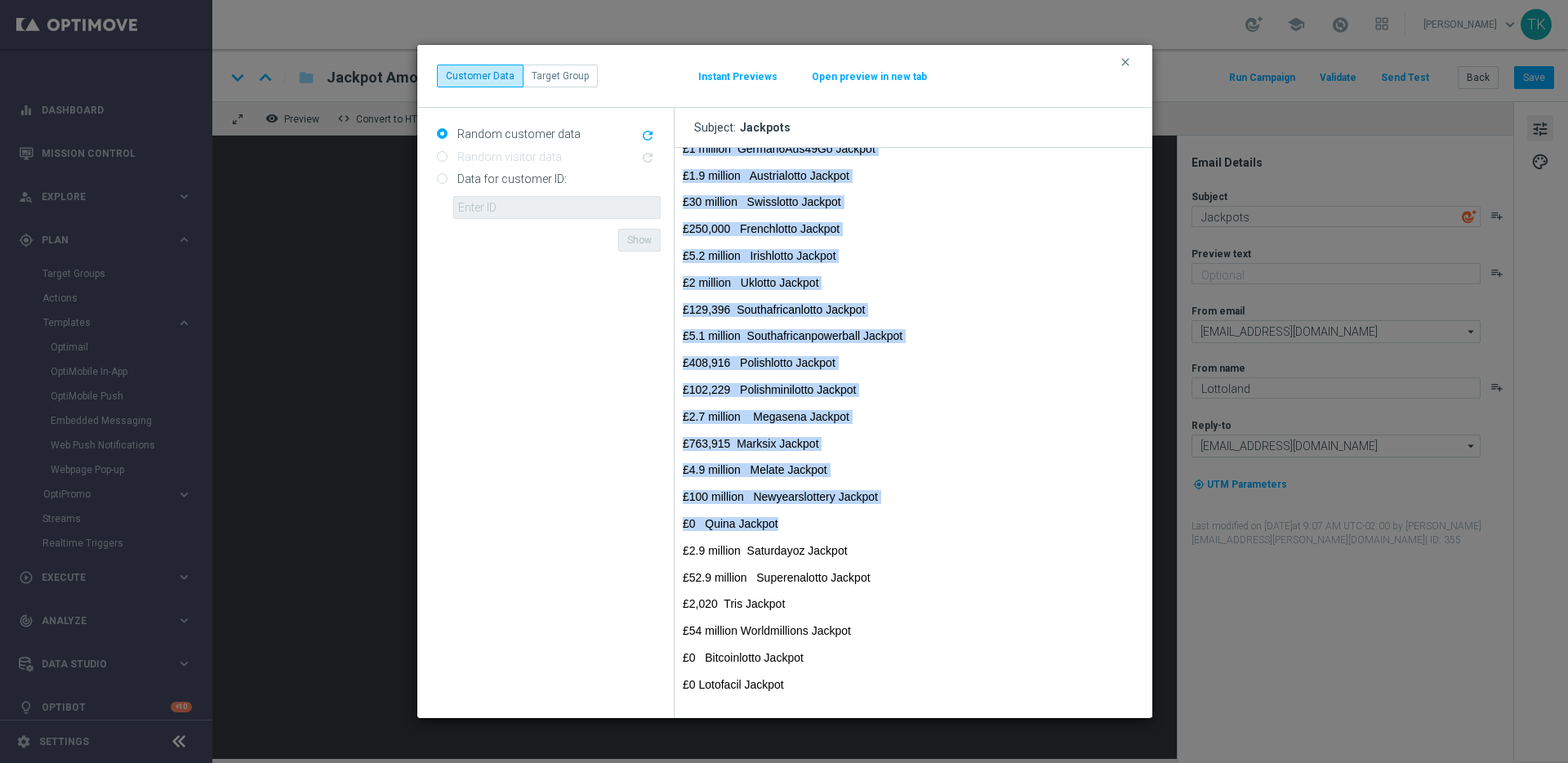
drag, startPoint x: 786, startPoint y: 522, endPoint x: 669, endPoint y: 521, distance: 117.0
click at [674, 521] on html "£14 million EuroMillions Jackpot (new) £406.4 million MegaMillion Jackpot (new)…" at bounding box center [912, 269] width 477 height 895
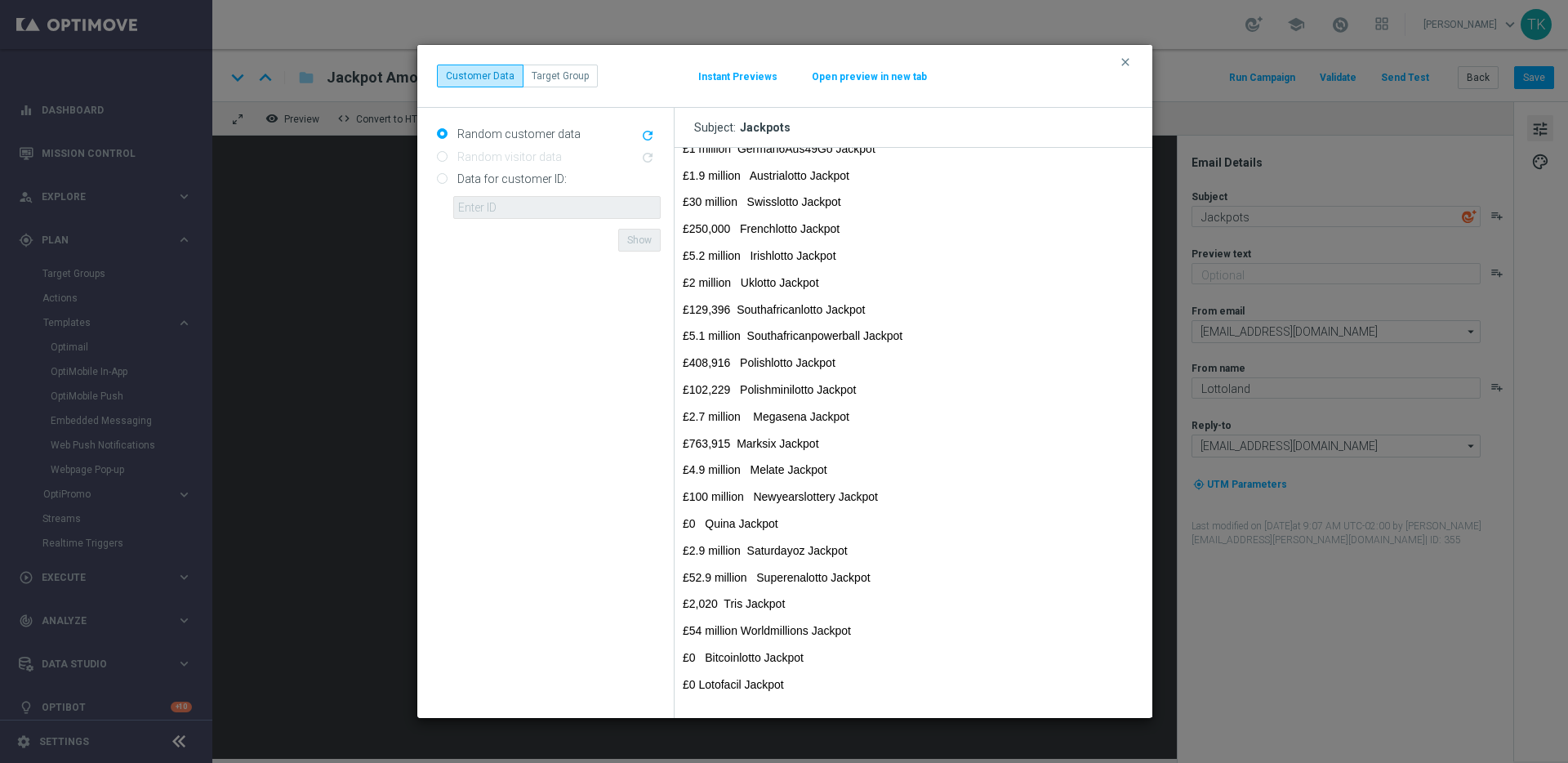
click at [766, 682] on p "£0 Lotofacil Jackpot" at bounding box center [913, 684] width 462 height 14
drag, startPoint x: 706, startPoint y: 416, endPoint x: 681, endPoint y: 417, distance: 25.0
click at [681, 417] on td "£14 million EuroMillions Jackpot (new) £406.4 million MegaMillion Jackpot (new)…" at bounding box center [912, 270] width 477 height 887
click at [791, 448] on p "£763,915 Marksix Jackpot" at bounding box center [913, 443] width 462 height 14
click at [1130, 61] on icon "clear" at bounding box center [1126, 62] width 13 height 13
